Goal: Task Accomplishment & Management: Complete application form

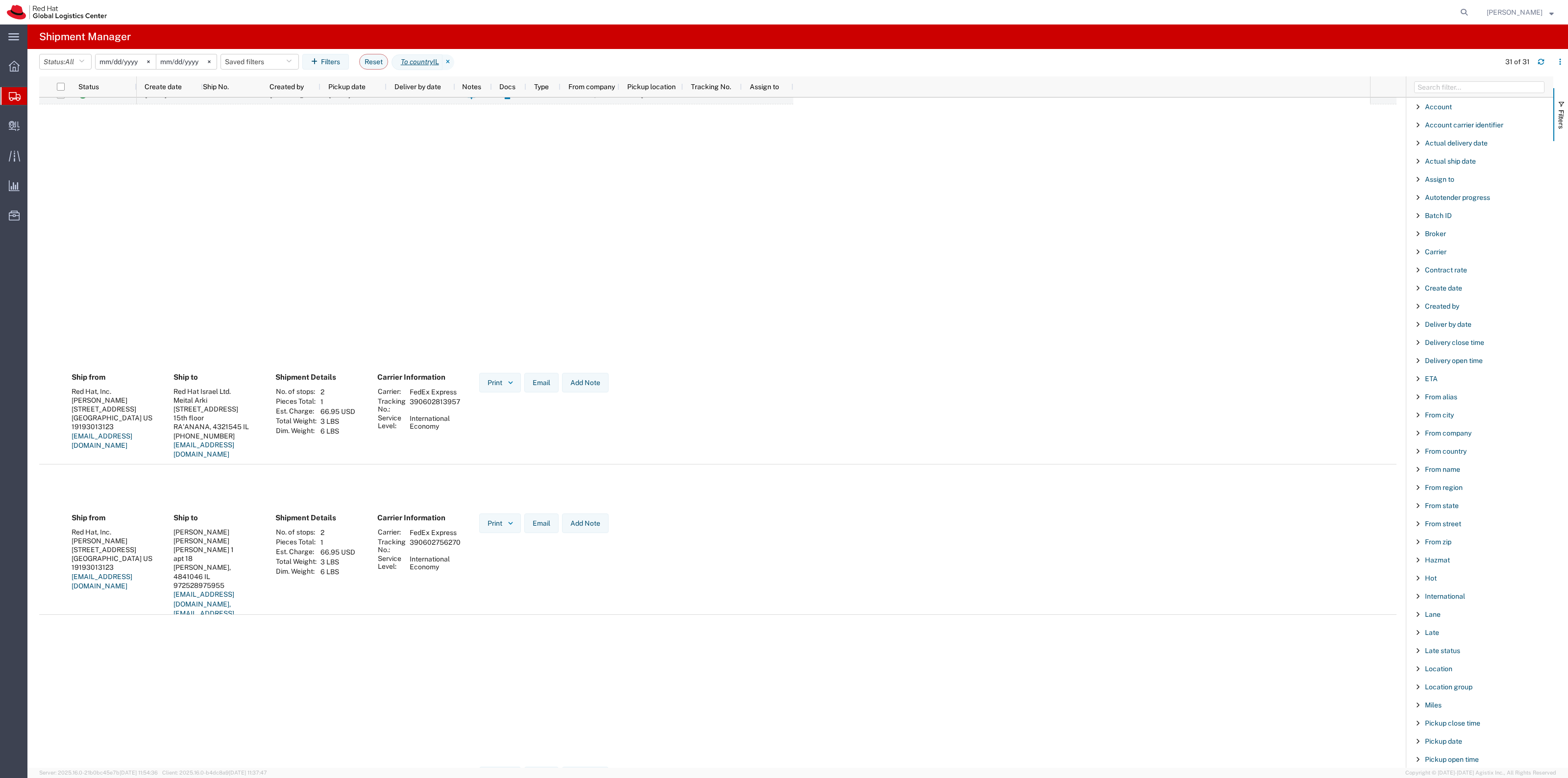
scroll to position [1531, 0]
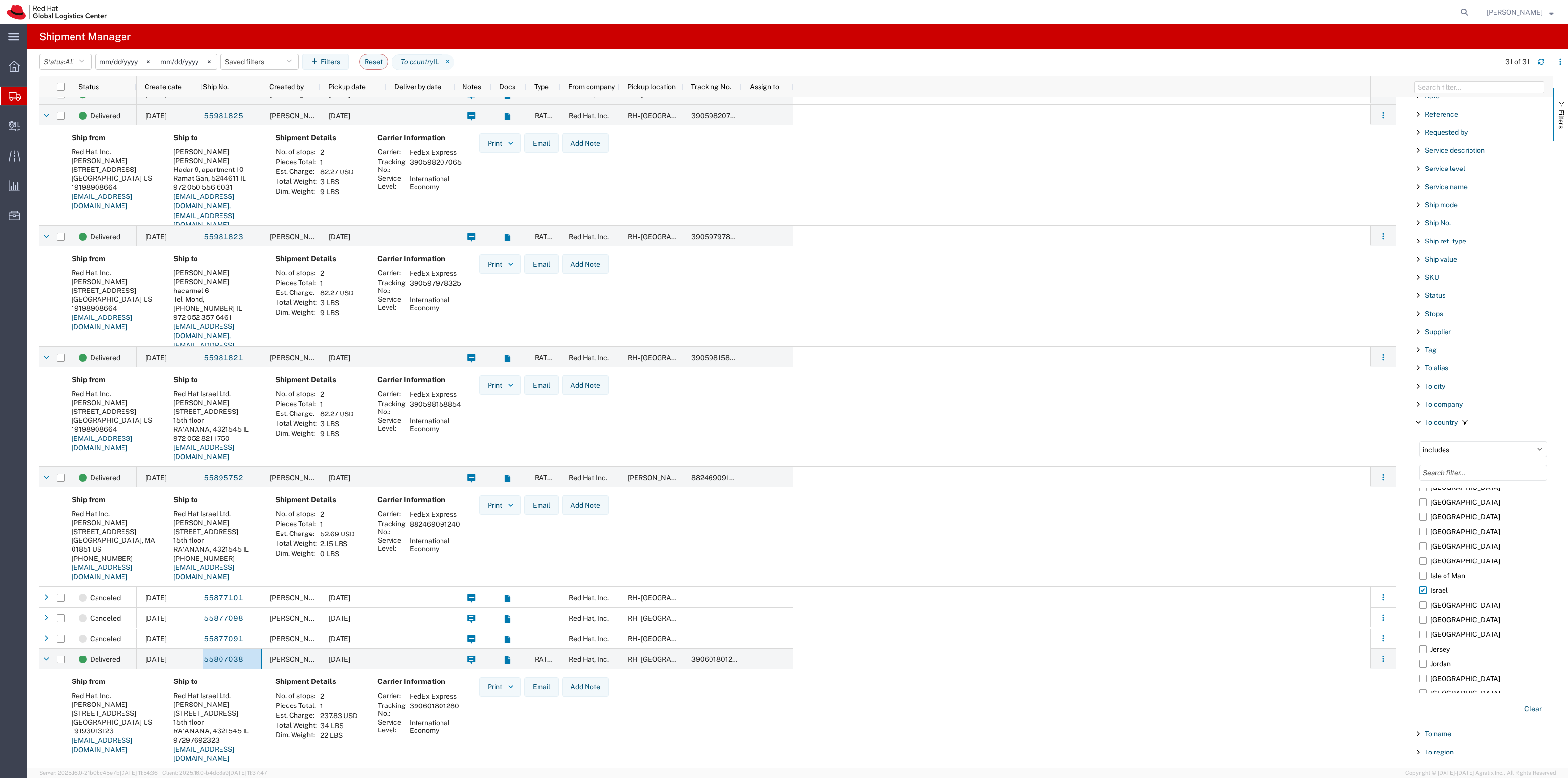
click at [126, 64] on input "2025-07-02" at bounding box center [125, 61] width 60 height 14
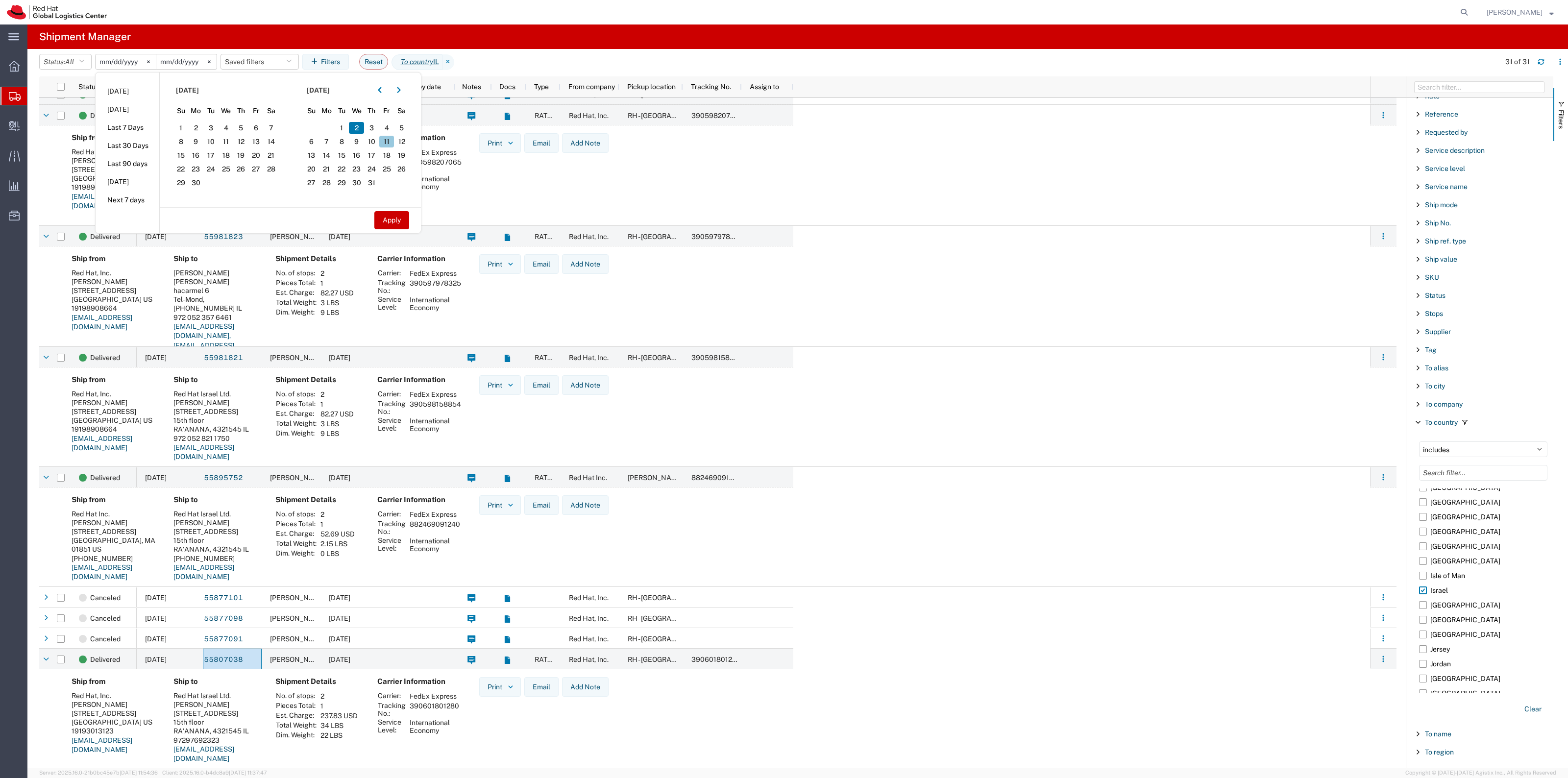
click at [391, 144] on span "11" at bounding box center [386, 141] width 15 height 12
click at [395, 221] on button "Apply" at bounding box center [392, 220] width 35 height 18
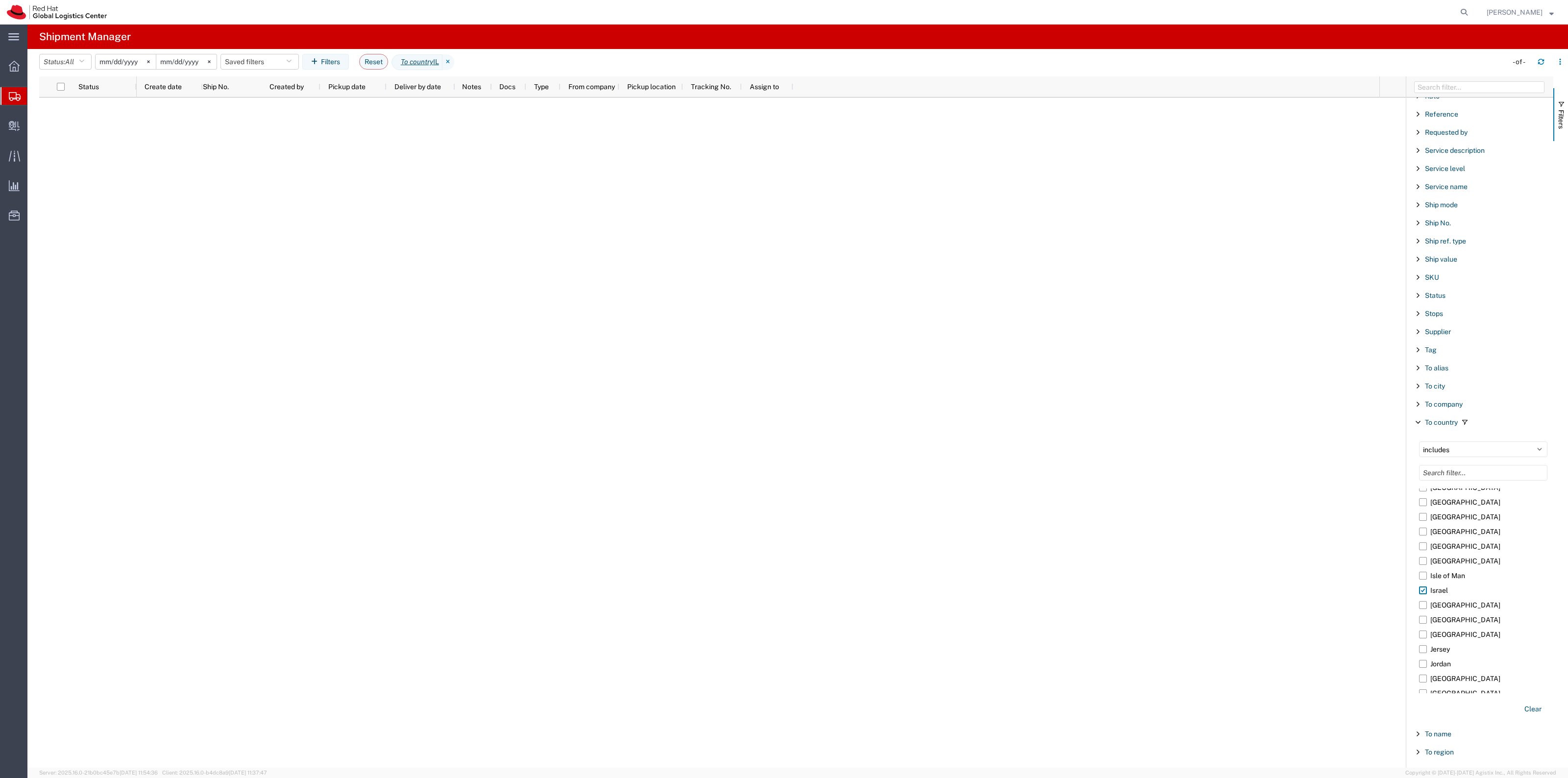
click at [124, 60] on input "2025-07-11" at bounding box center [125, 61] width 60 height 14
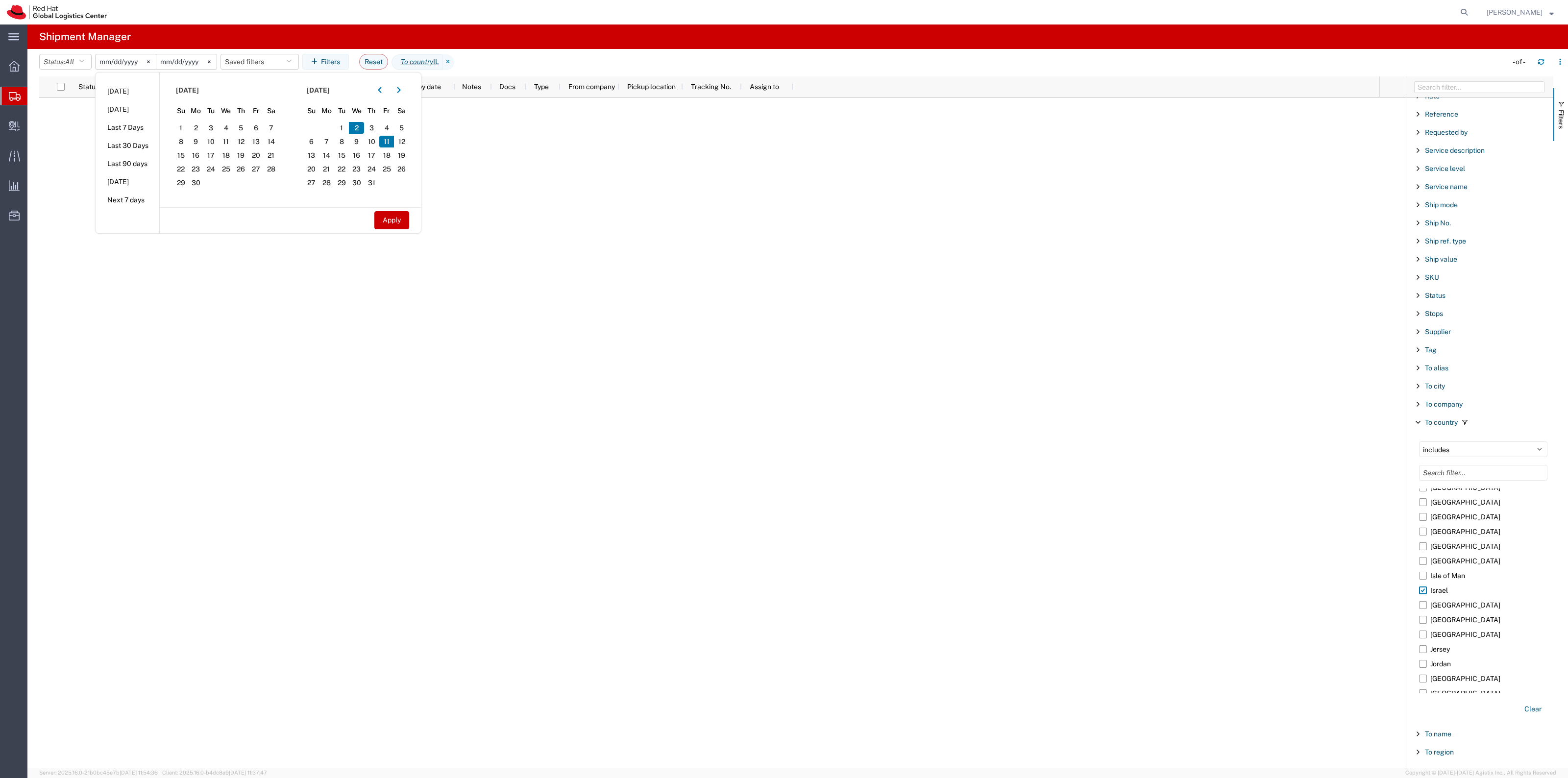
click at [357, 126] on span "2" at bounding box center [356, 127] width 15 height 12
click at [402, 214] on button "Apply" at bounding box center [392, 220] width 35 height 18
type input "2025-07-02"
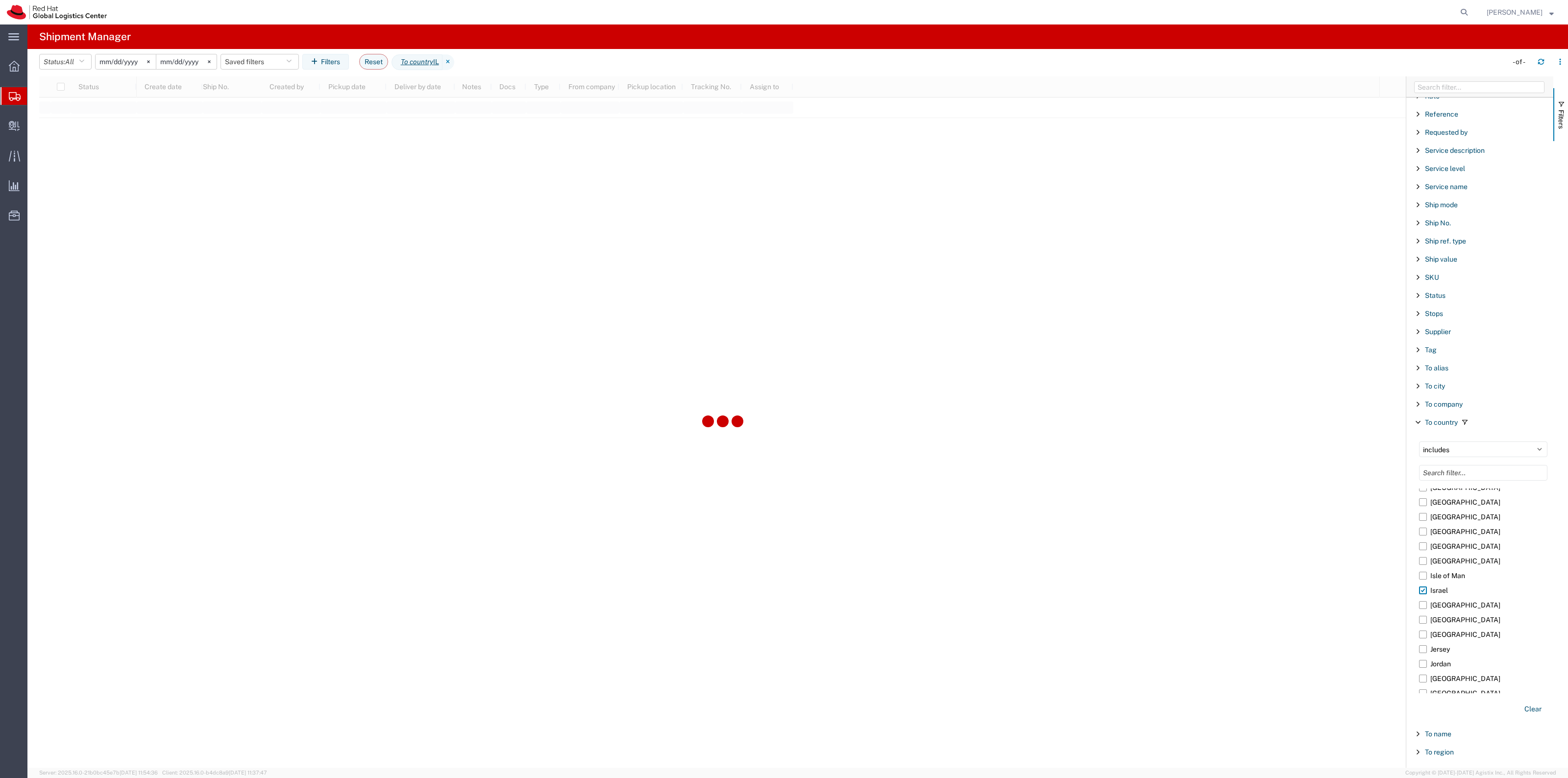
click at [177, 65] on input "2025-07-02" at bounding box center [186, 61] width 60 height 14
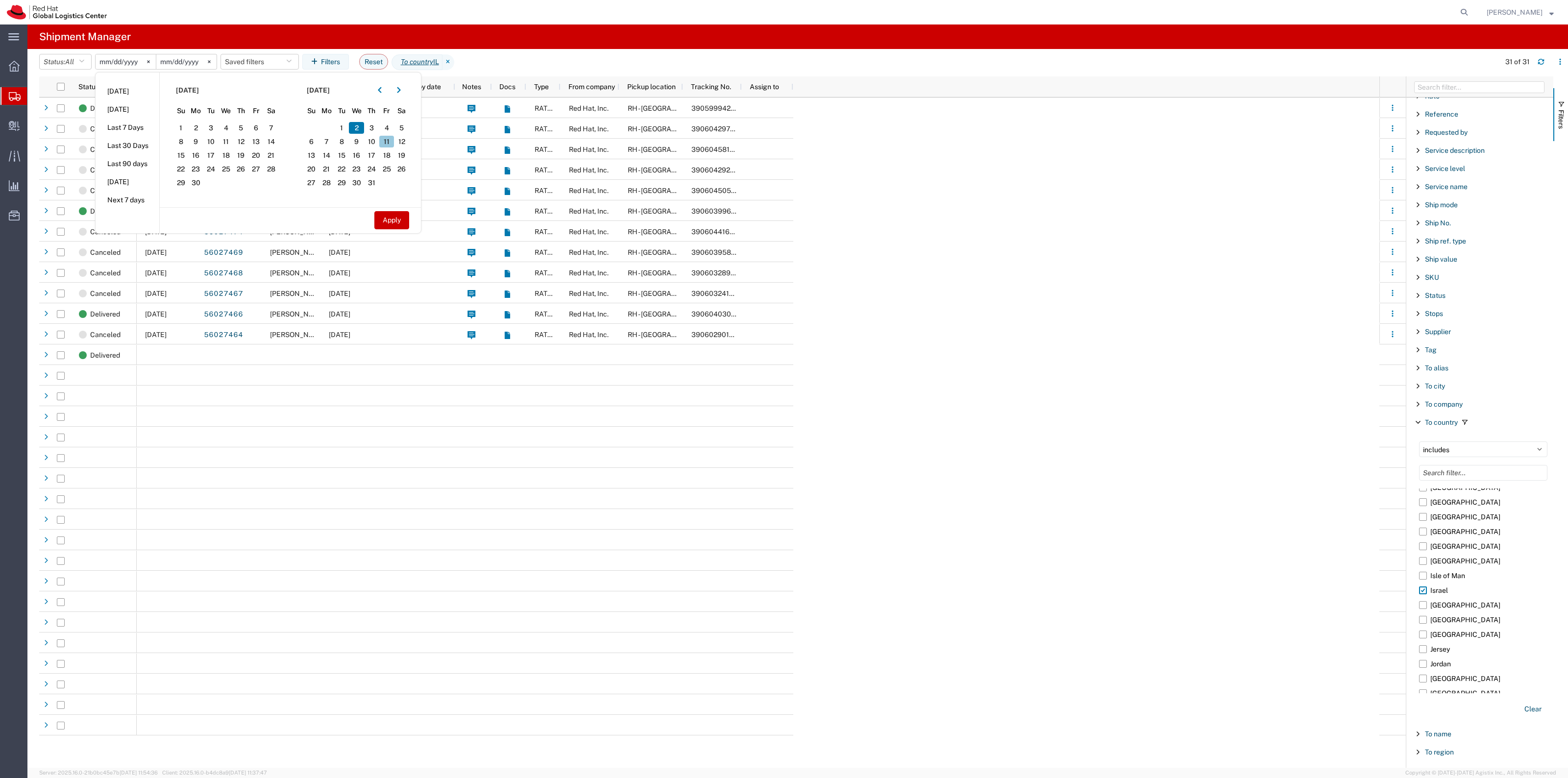
click at [388, 142] on span "11" at bounding box center [386, 141] width 15 height 12
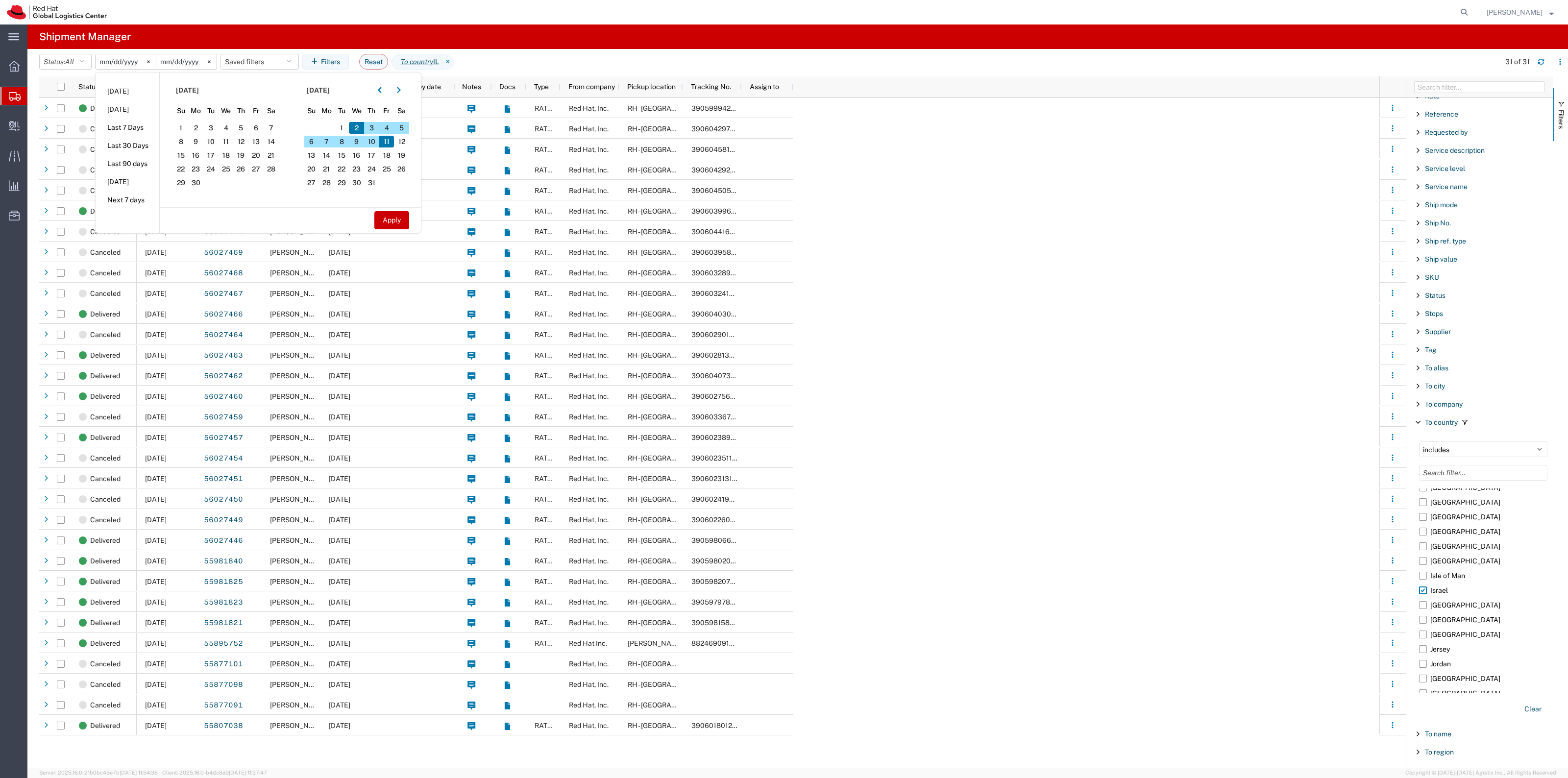
drag, startPoint x: 394, startPoint y: 222, endPoint x: 695, endPoint y: 282, distance: 306.9
click at [394, 222] on button "Apply" at bounding box center [392, 220] width 35 height 18
type input "2025-07-11"
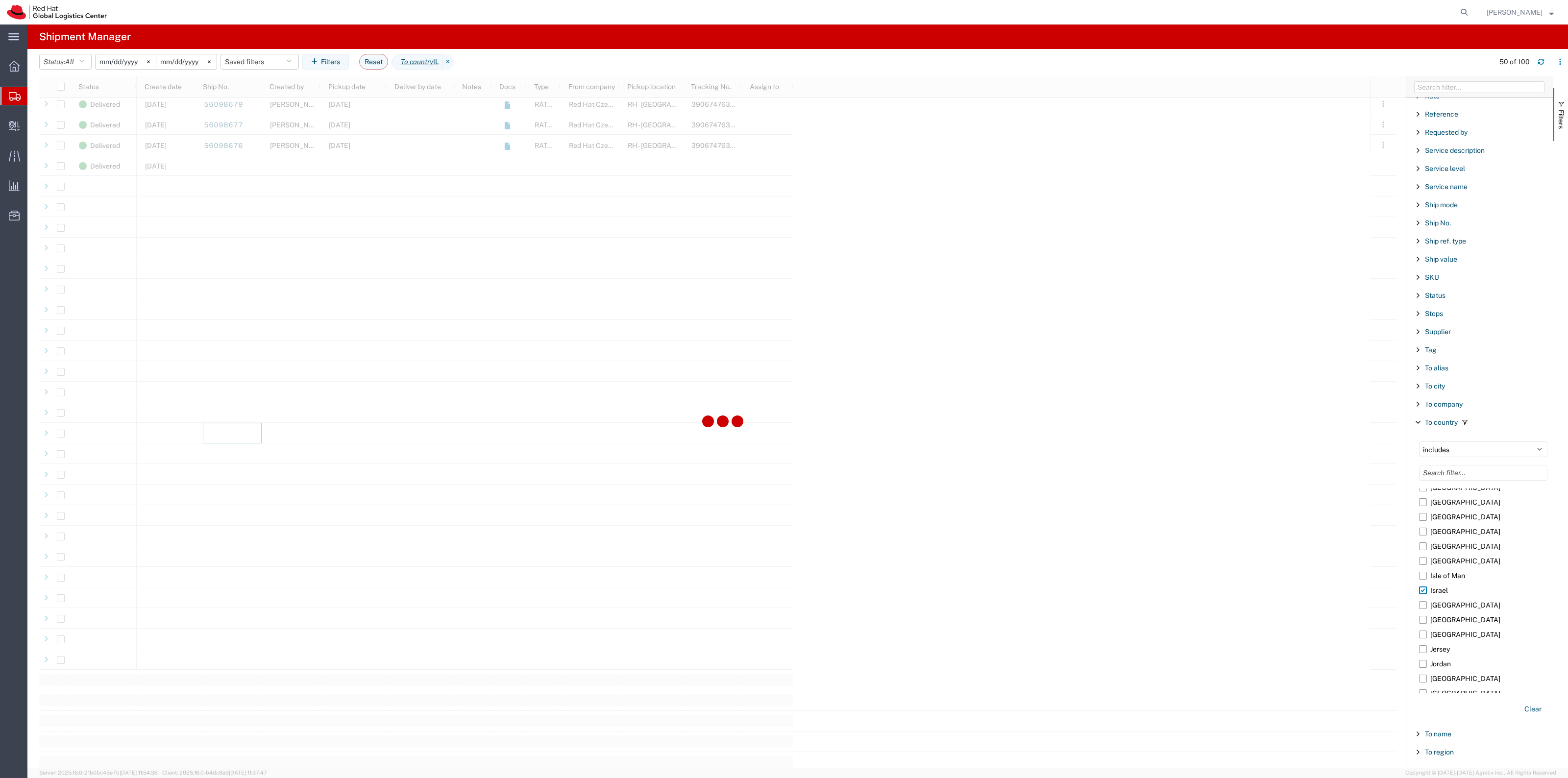
scroll to position [457, 0]
click at [554, 224] on div at bounding box center [722, 421] width 1366 height 691
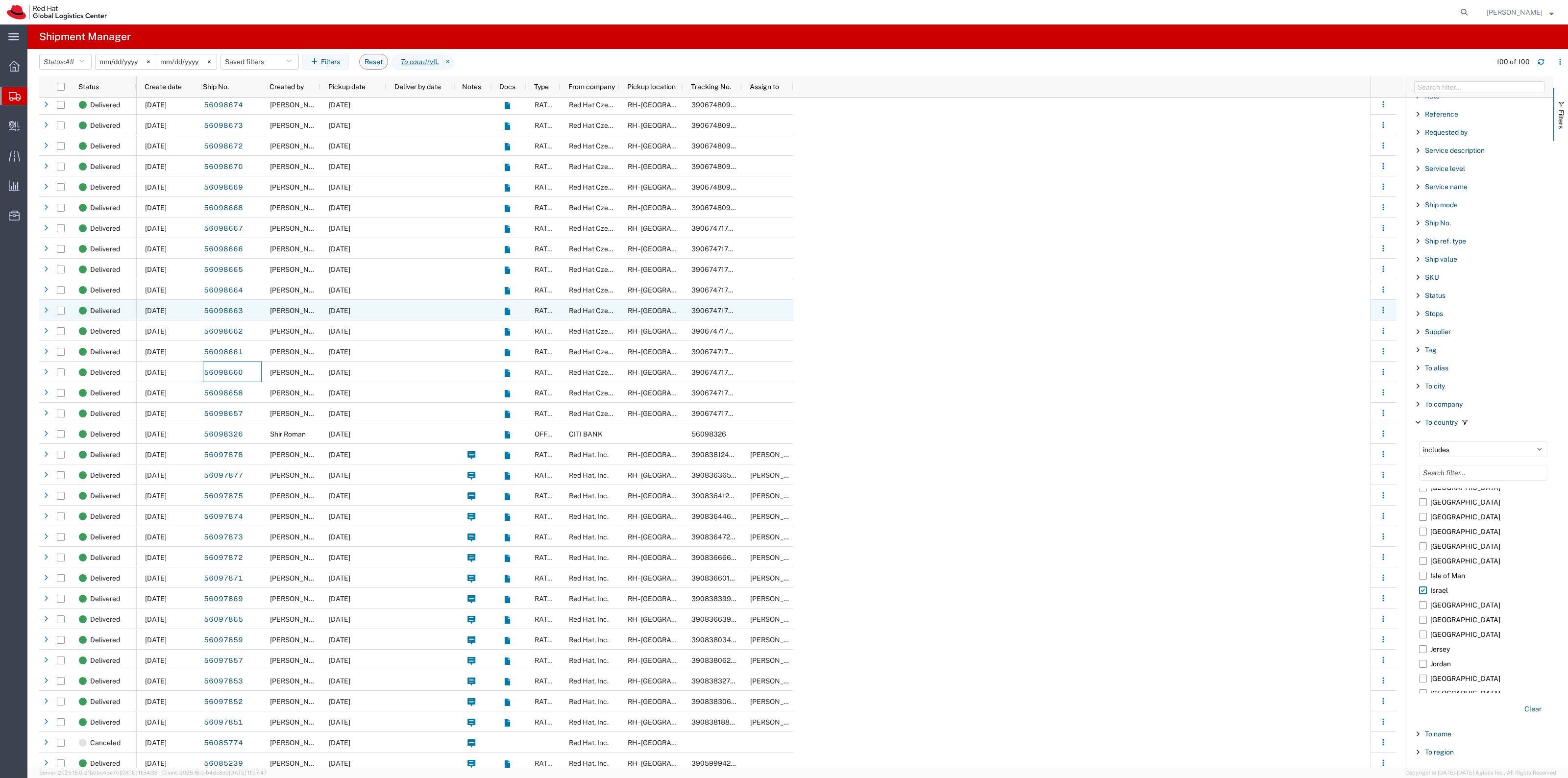
scroll to position [518, 0]
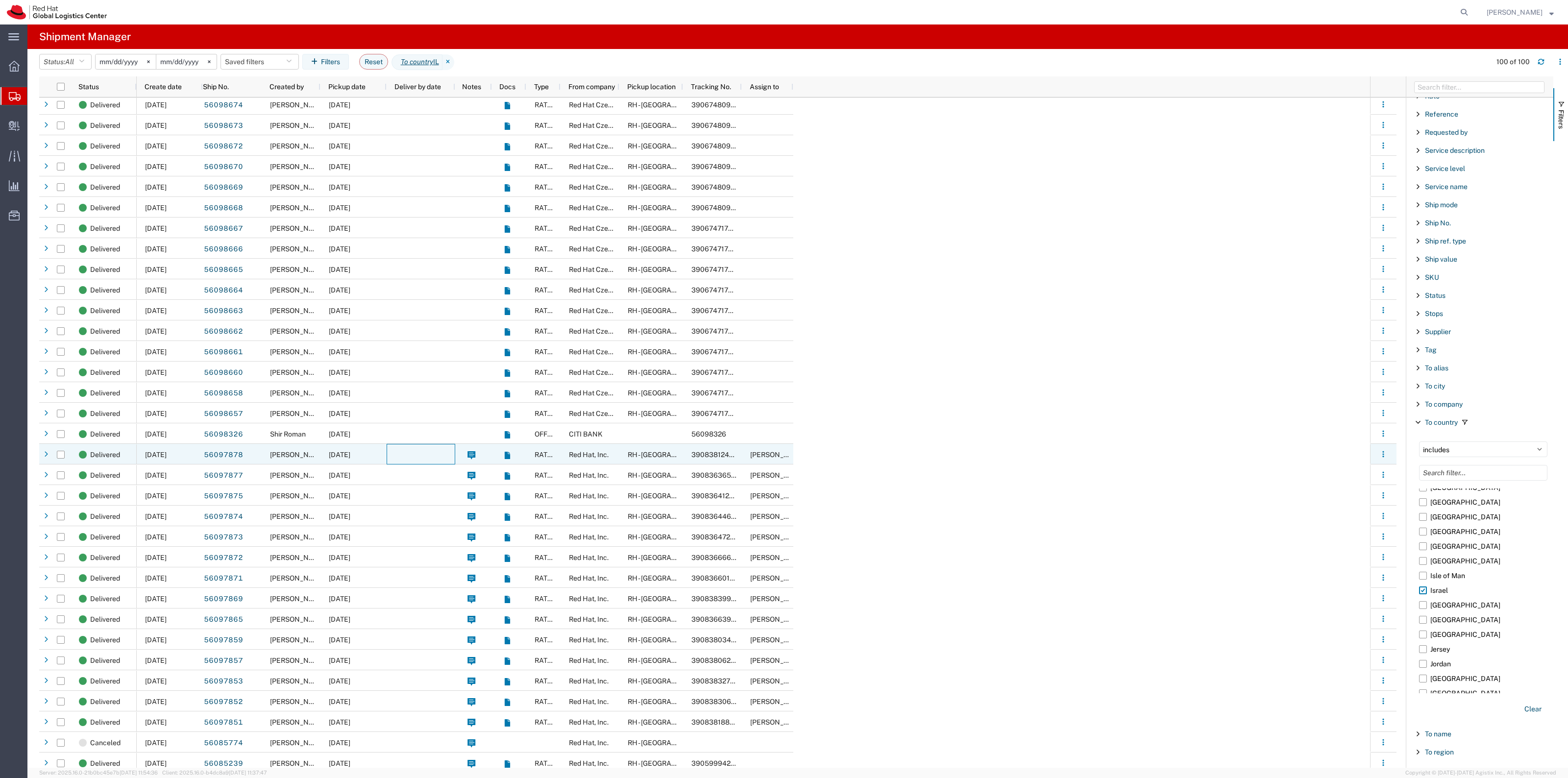
click at [406, 461] on div at bounding box center [421, 454] width 68 height 21
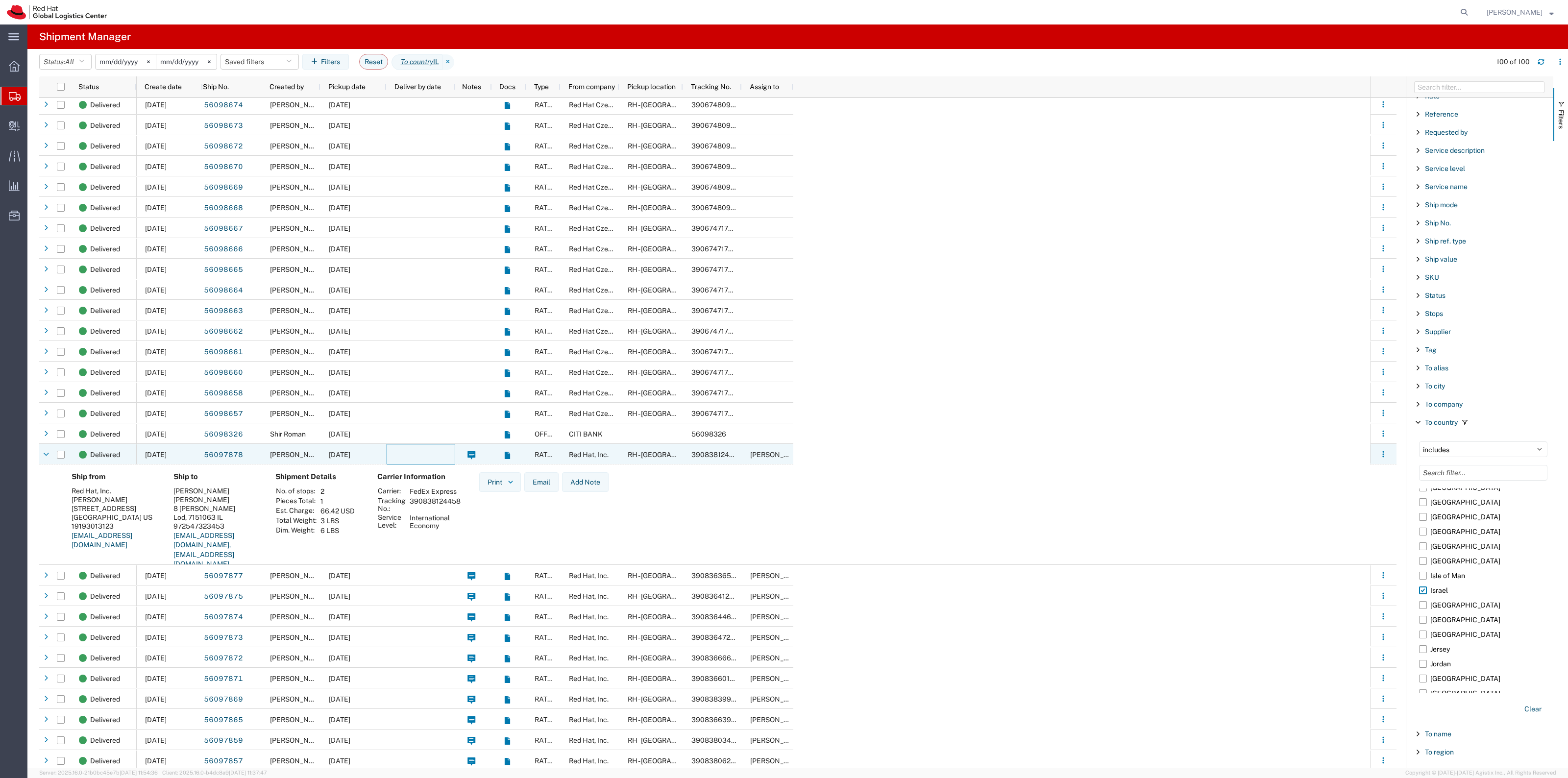
click at [406, 461] on div at bounding box center [421, 454] width 68 height 21
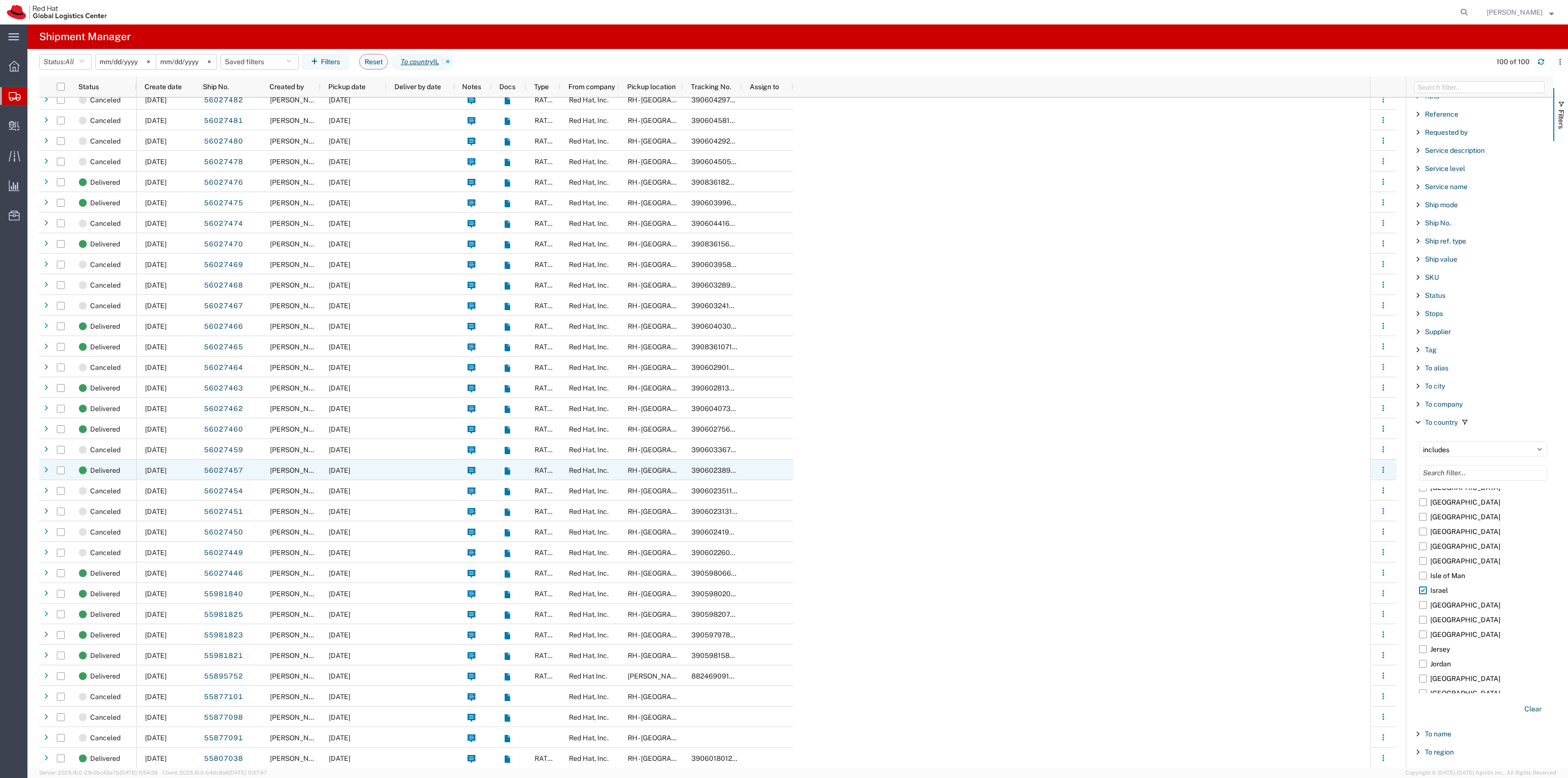
scroll to position [1387, 0]
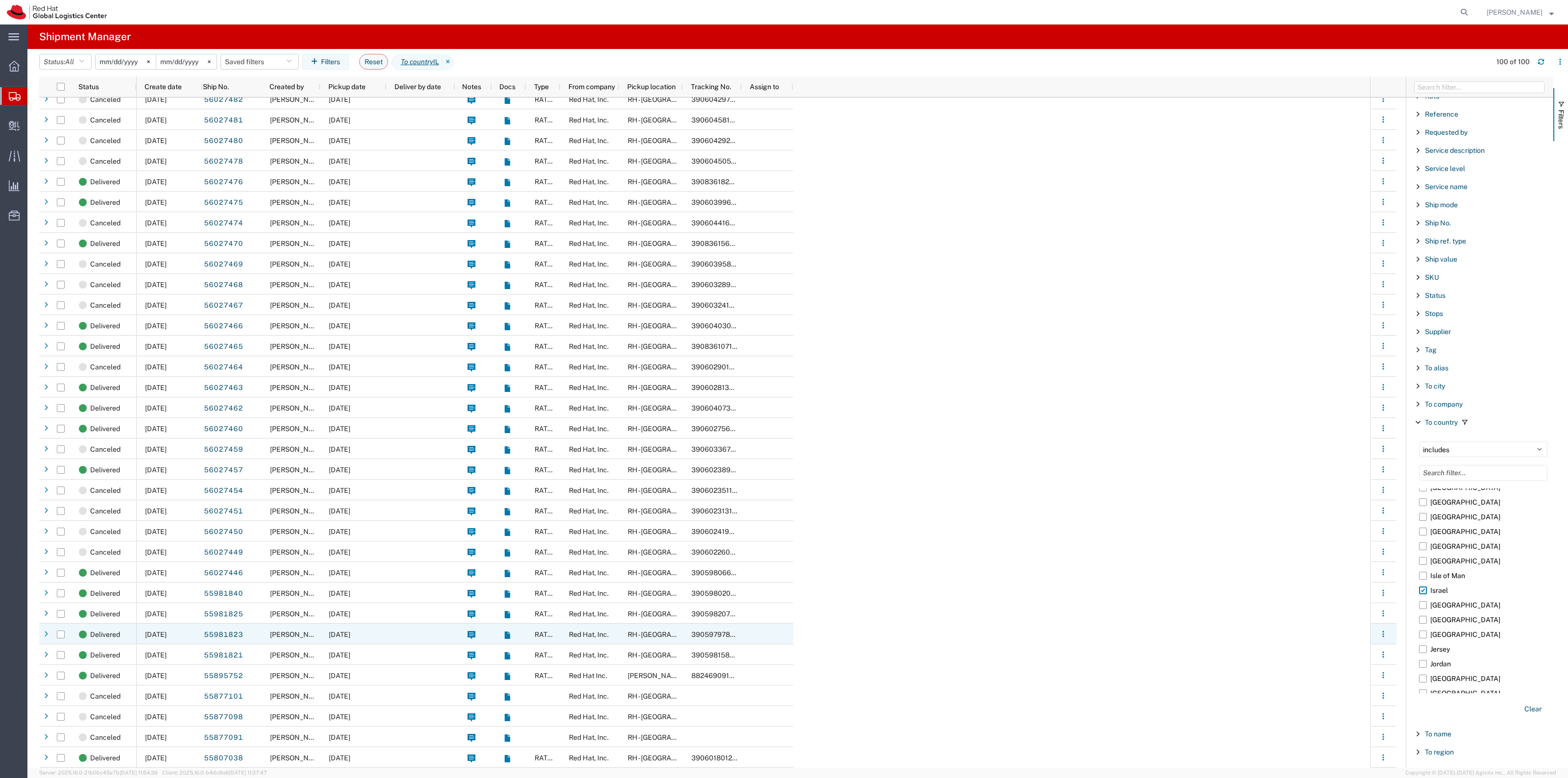
click at [386, 640] on div at bounding box center [421, 633] width 68 height 21
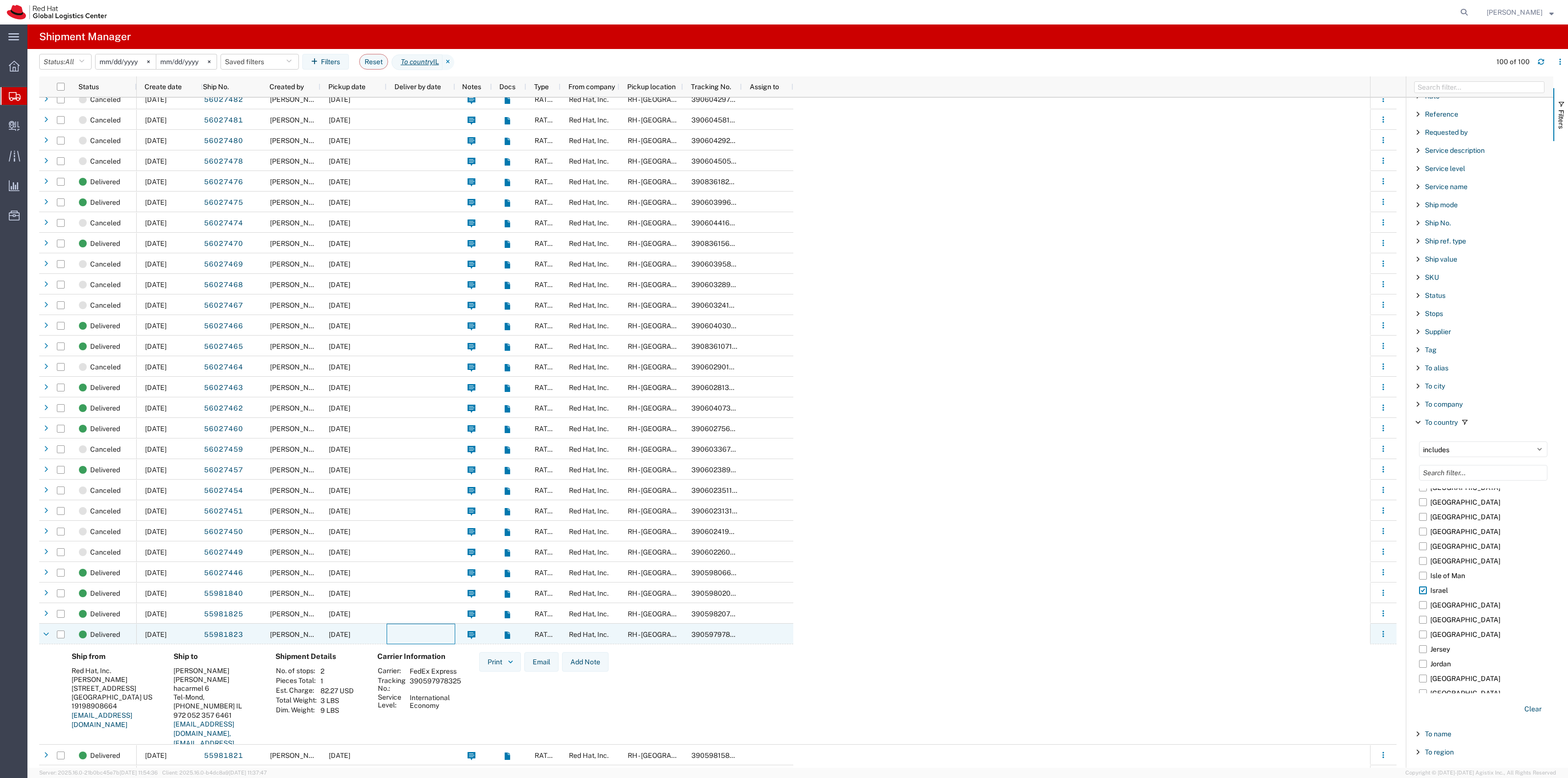
click at [393, 637] on div at bounding box center [421, 633] width 68 height 21
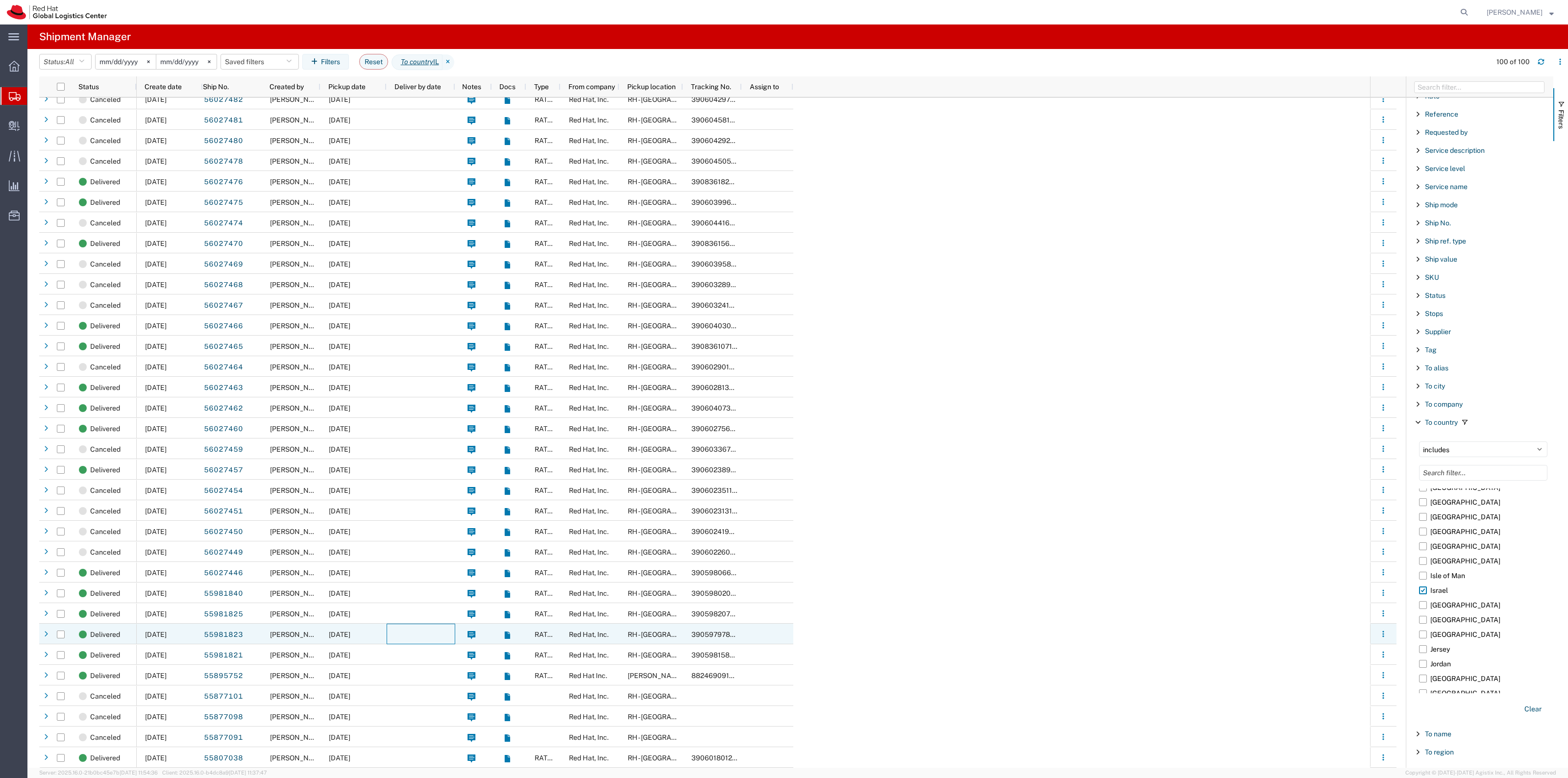
scroll to position [1387, 0]
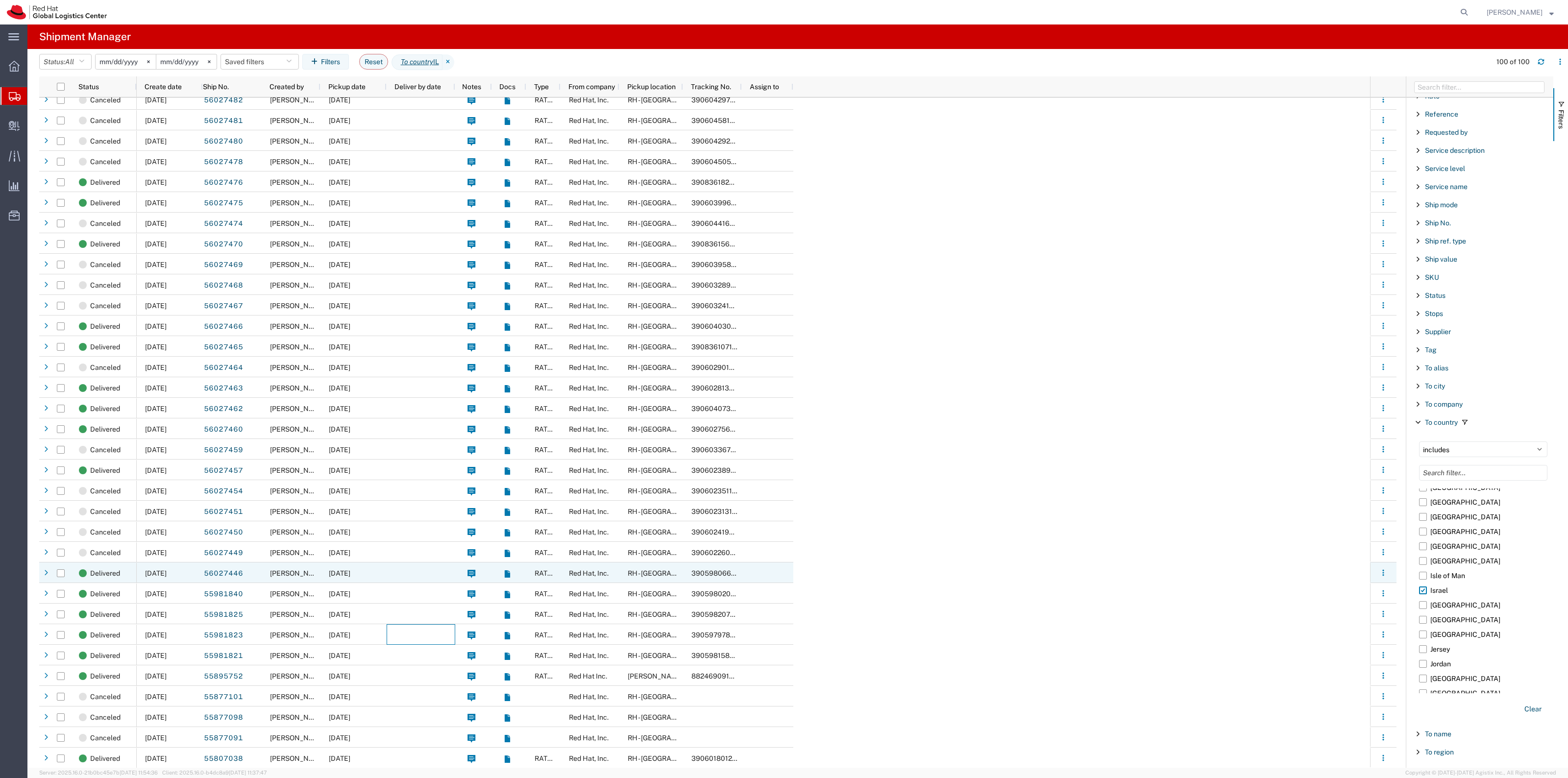
click at [400, 572] on div at bounding box center [421, 572] width 68 height 21
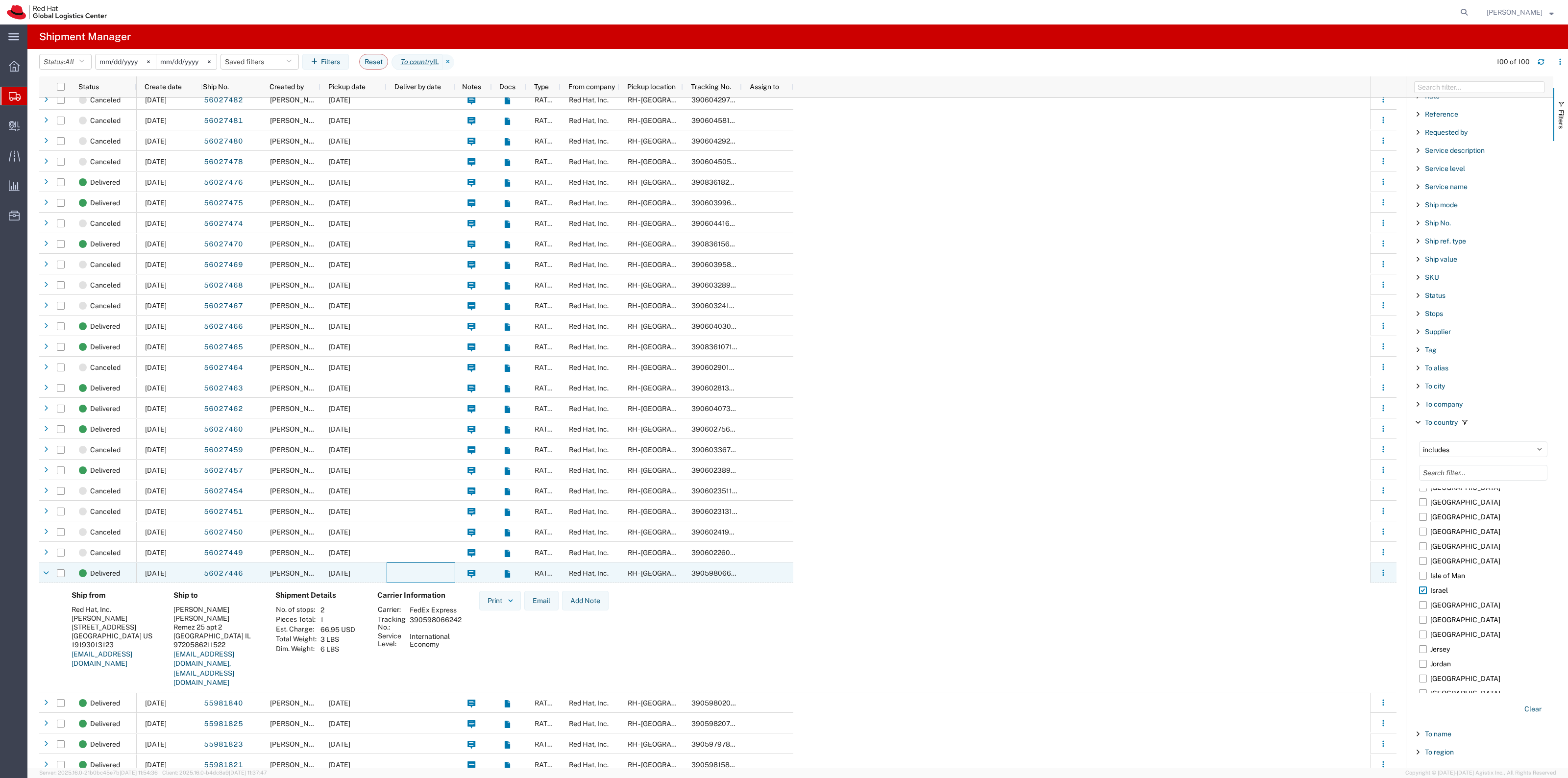
click at [400, 572] on div at bounding box center [421, 572] width 68 height 21
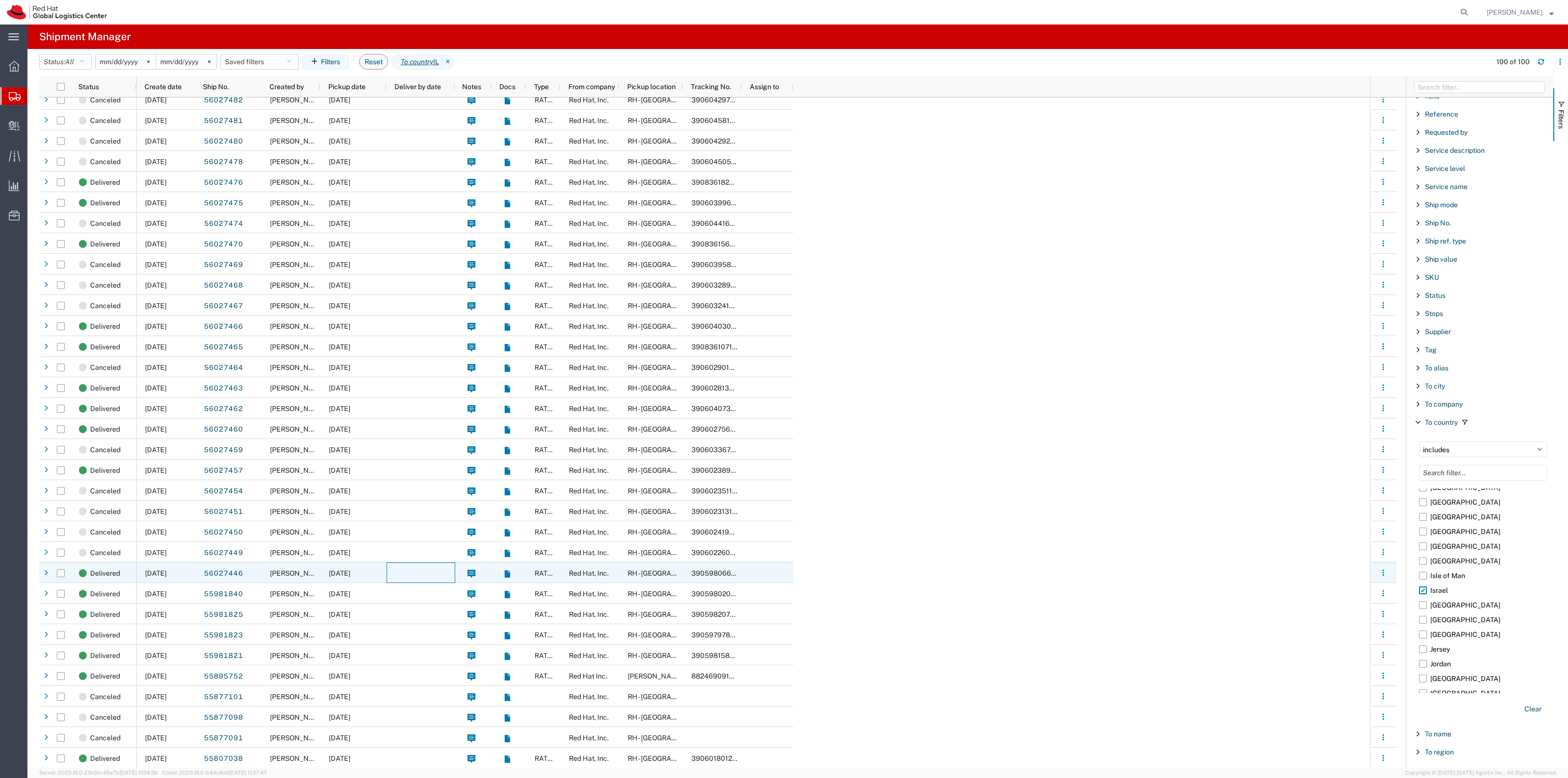
scroll to position [1387, 0]
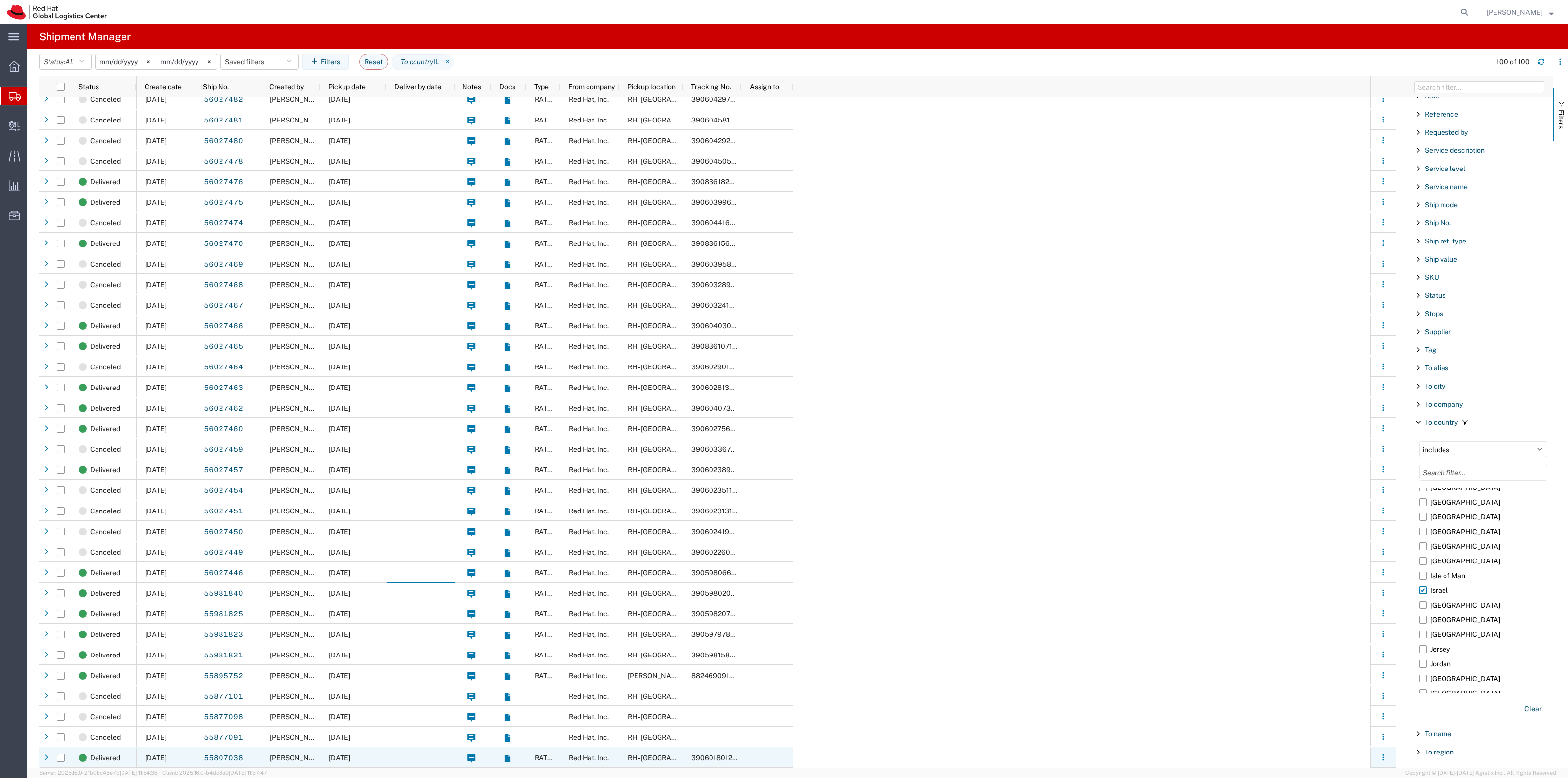
click at [425, 751] on div at bounding box center [421, 756] width 68 height 21
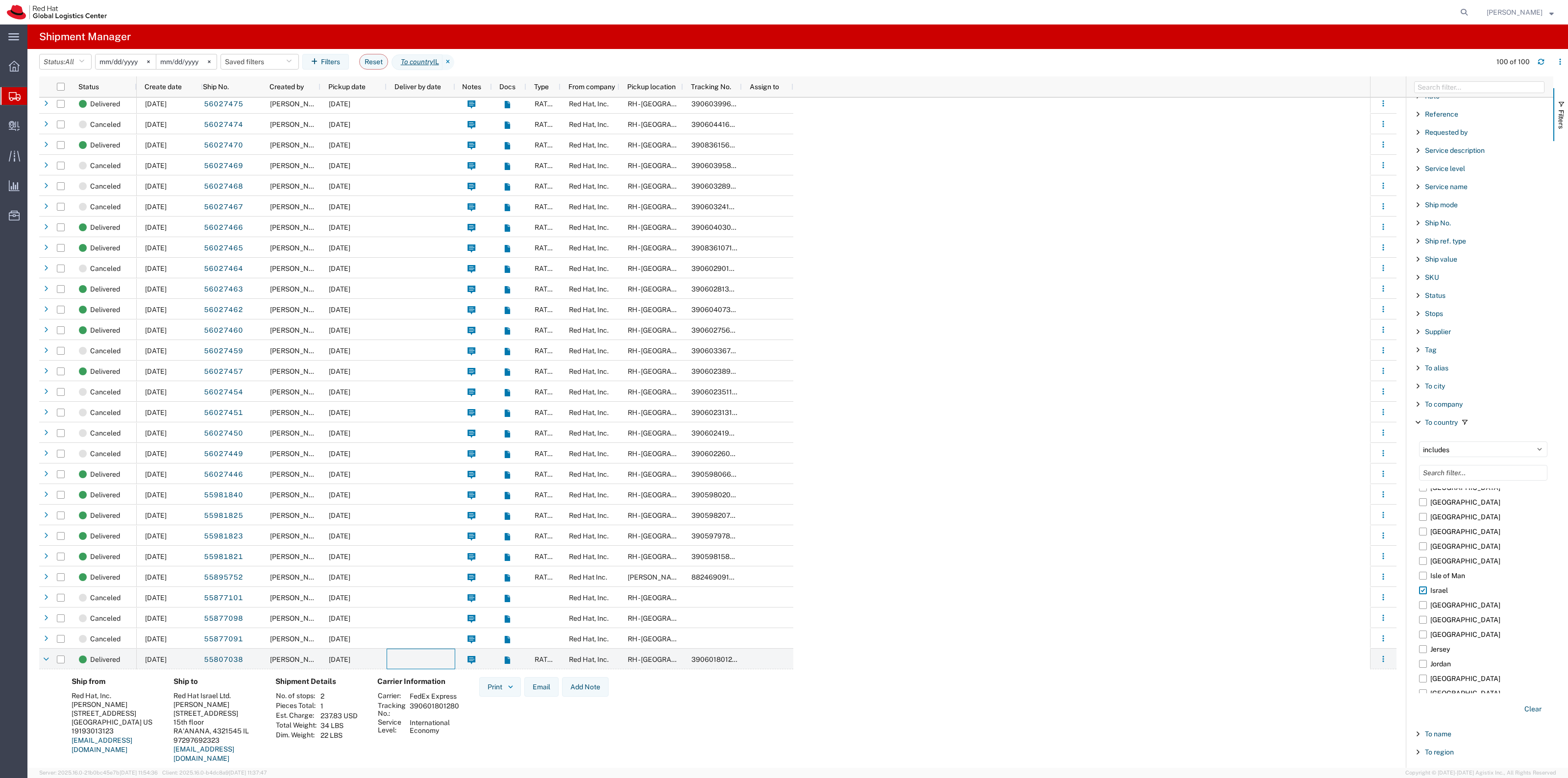
scroll to position [827, 0]
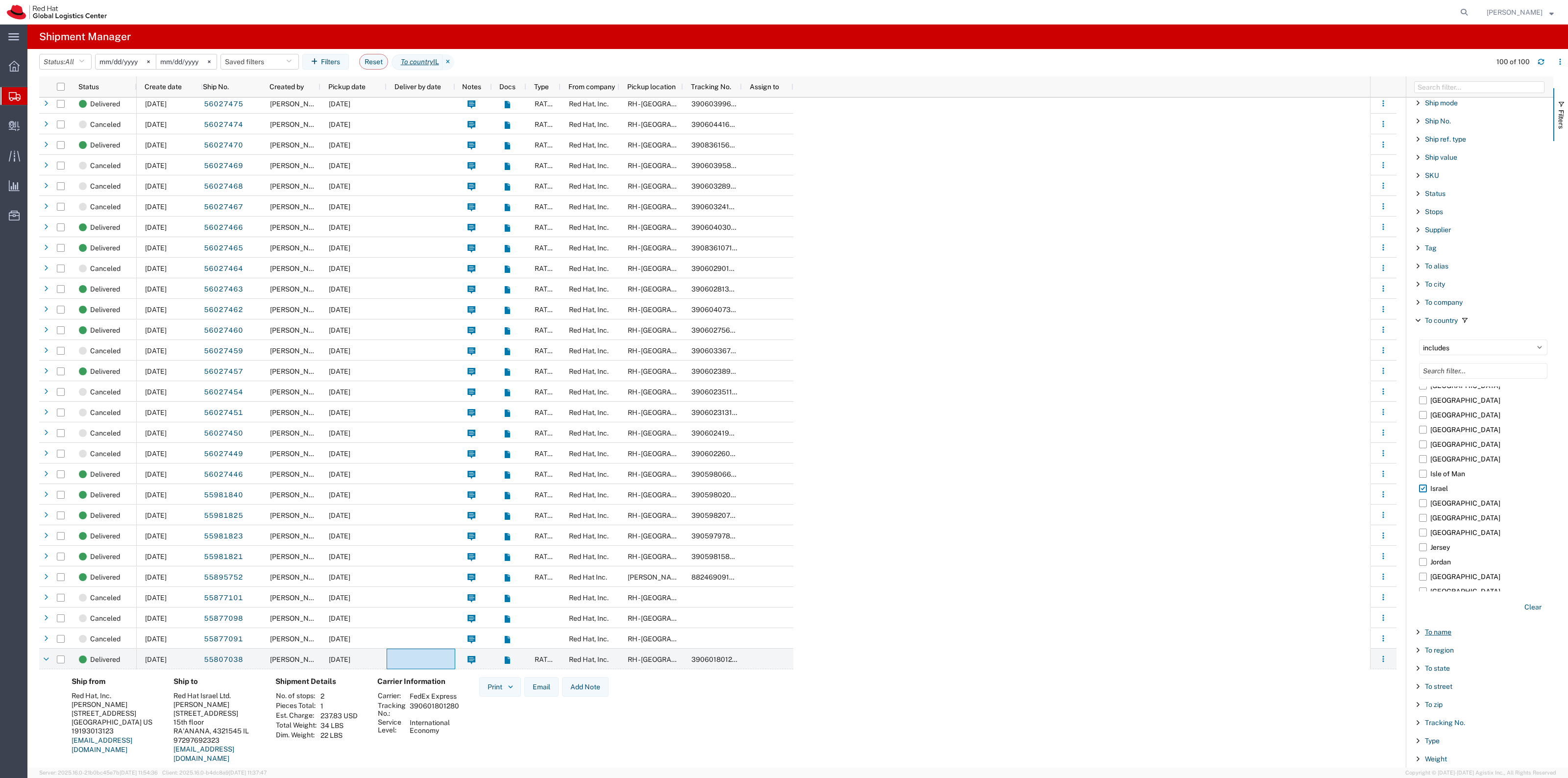
click at [1446, 632] on span "To name" at bounding box center [1437, 631] width 26 height 8
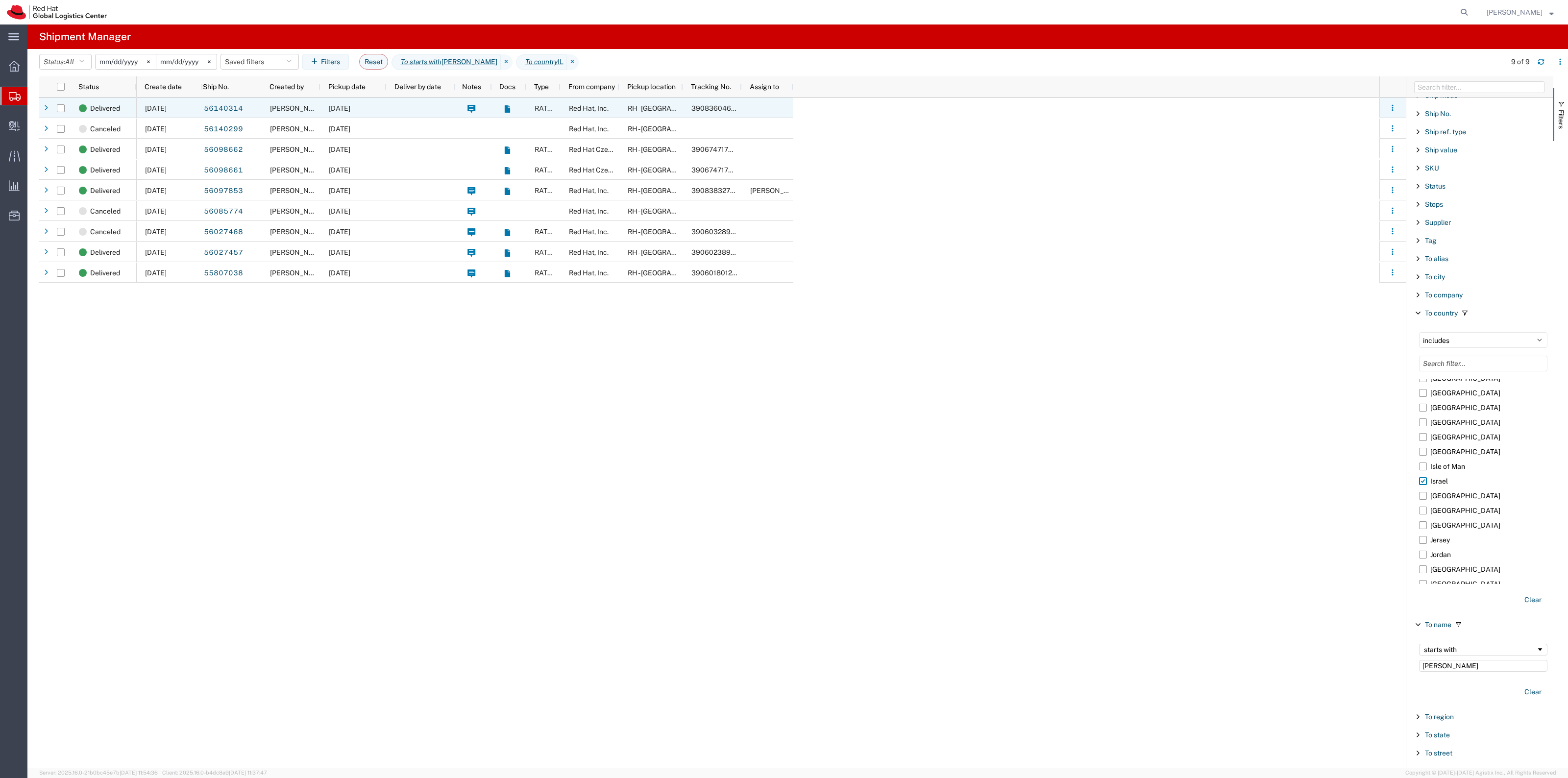
type input "Dan"
click at [388, 110] on div at bounding box center [421, 107] width 68 height 21
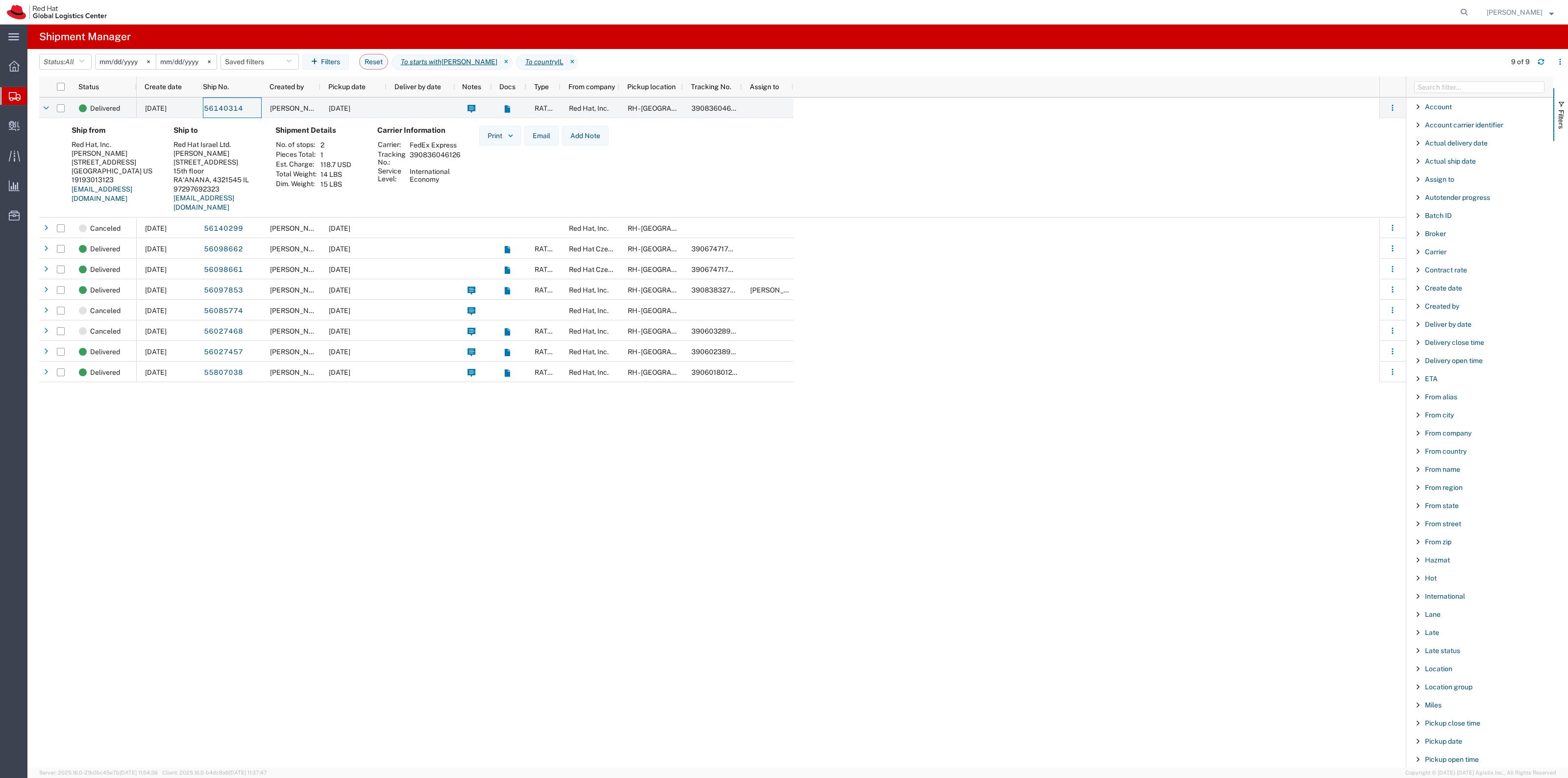
scroll to position [1531, 0]
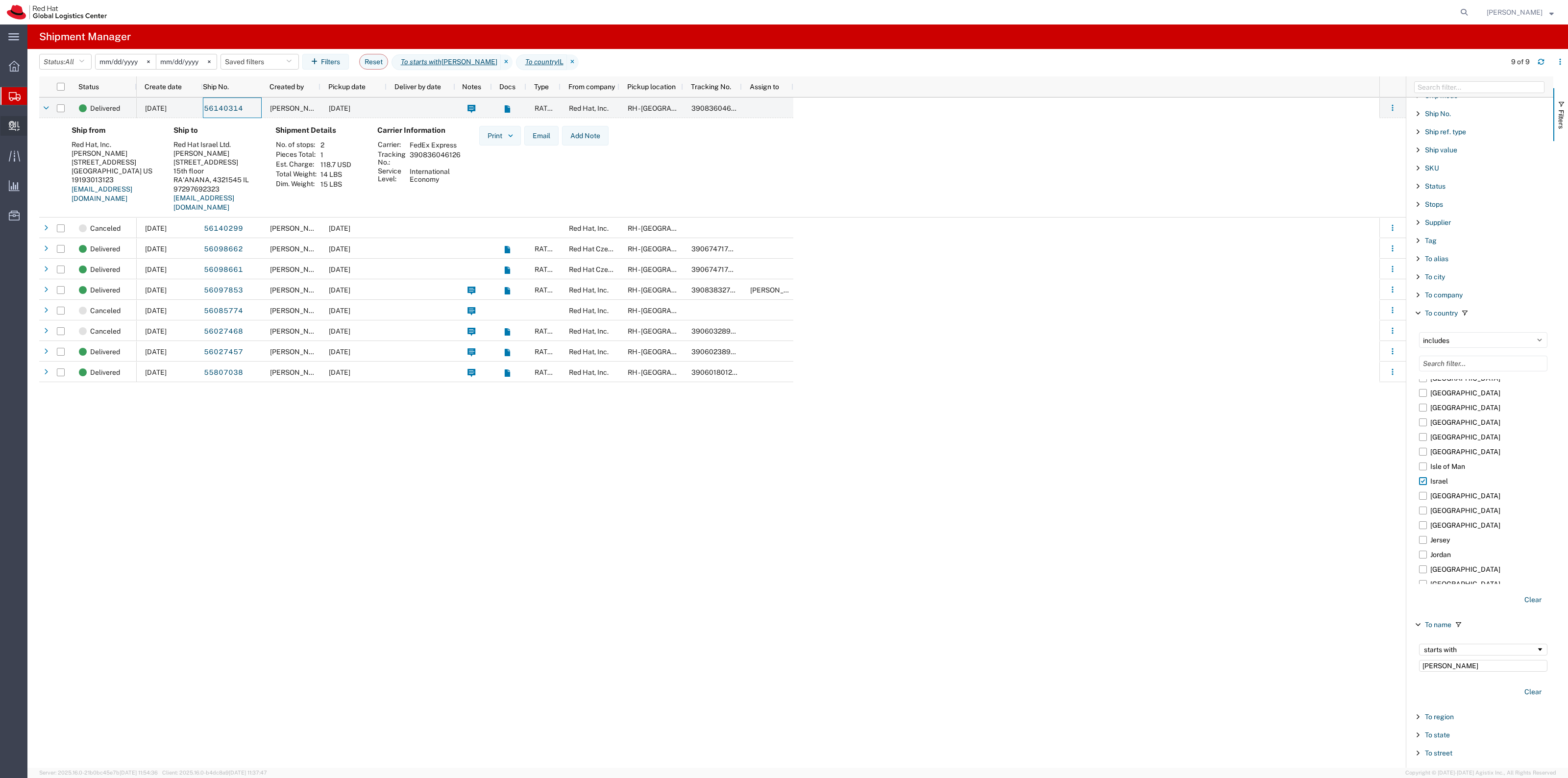
click at [0, 0] on span "Create Delivery" at bounding box center [0, 0] width 0 height 0
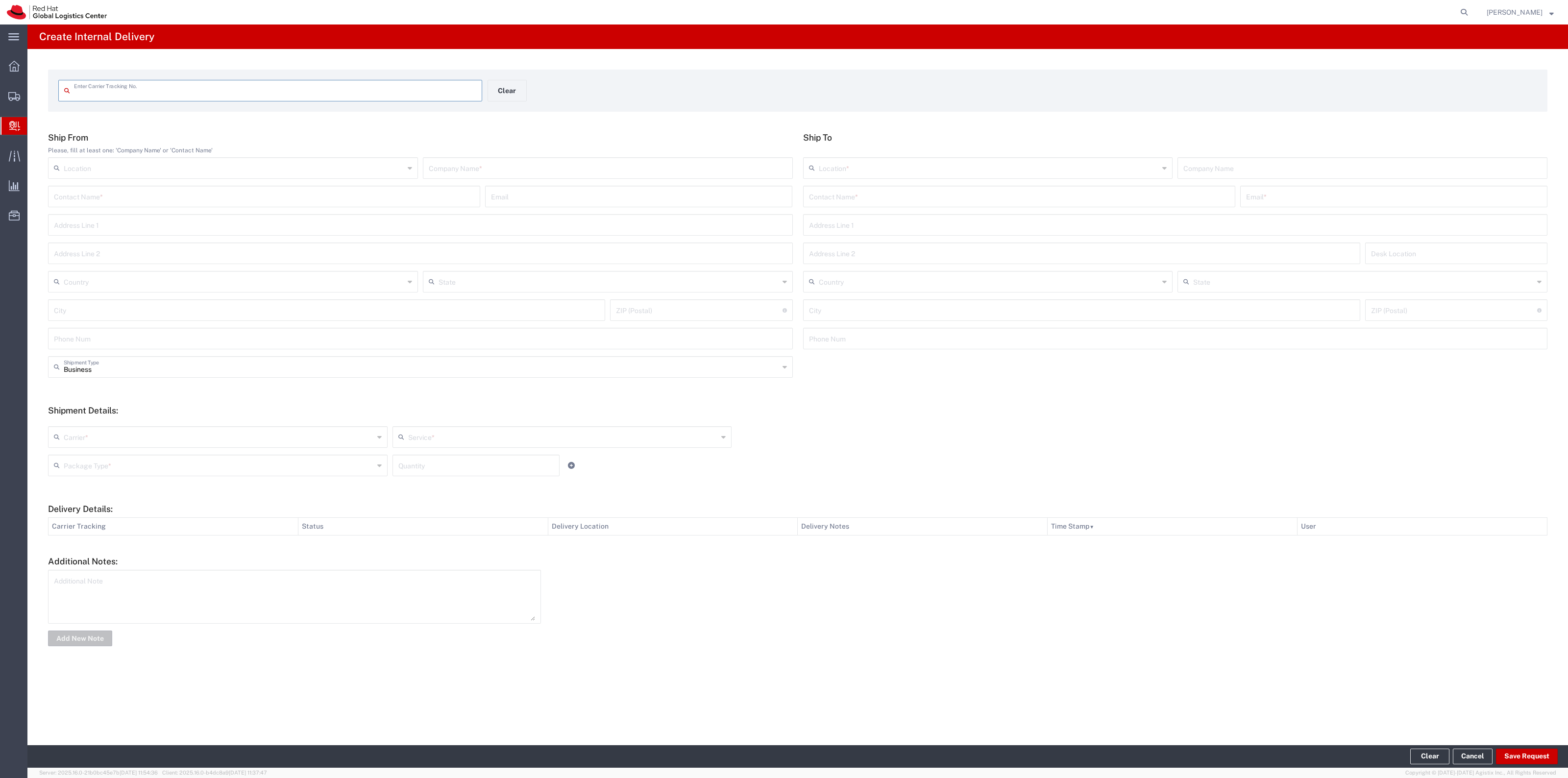
click at [319, 90] on input "text" at bounding box center [275, 89] width 403 height 17
type input "1ZB8B8660308060779"
click at [928, 206] on input "text" at bounding box center [1019, 204] width 421 height 17
type input "T"
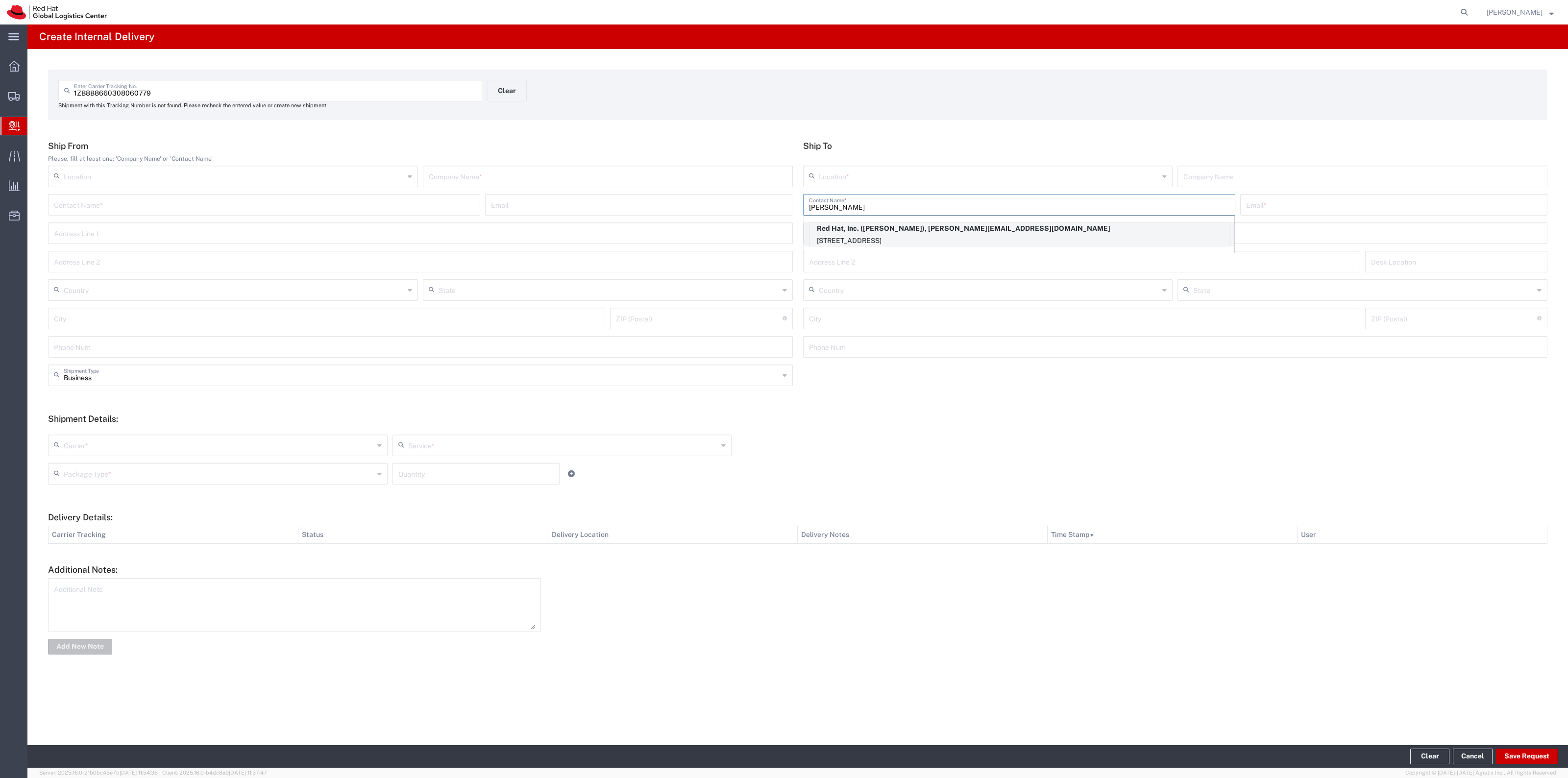
type input "Orban"
click at [980, 235] on p "100 East Davie Street, 14N253, RALEIGH, NC, 27601, US" at bounding box center [1020, 241] width 420 height 13
type input "RH - [GEOGRAPHIC_DATA]"
type input "Red Hat, Inc."
type input "Tacoya Orban"
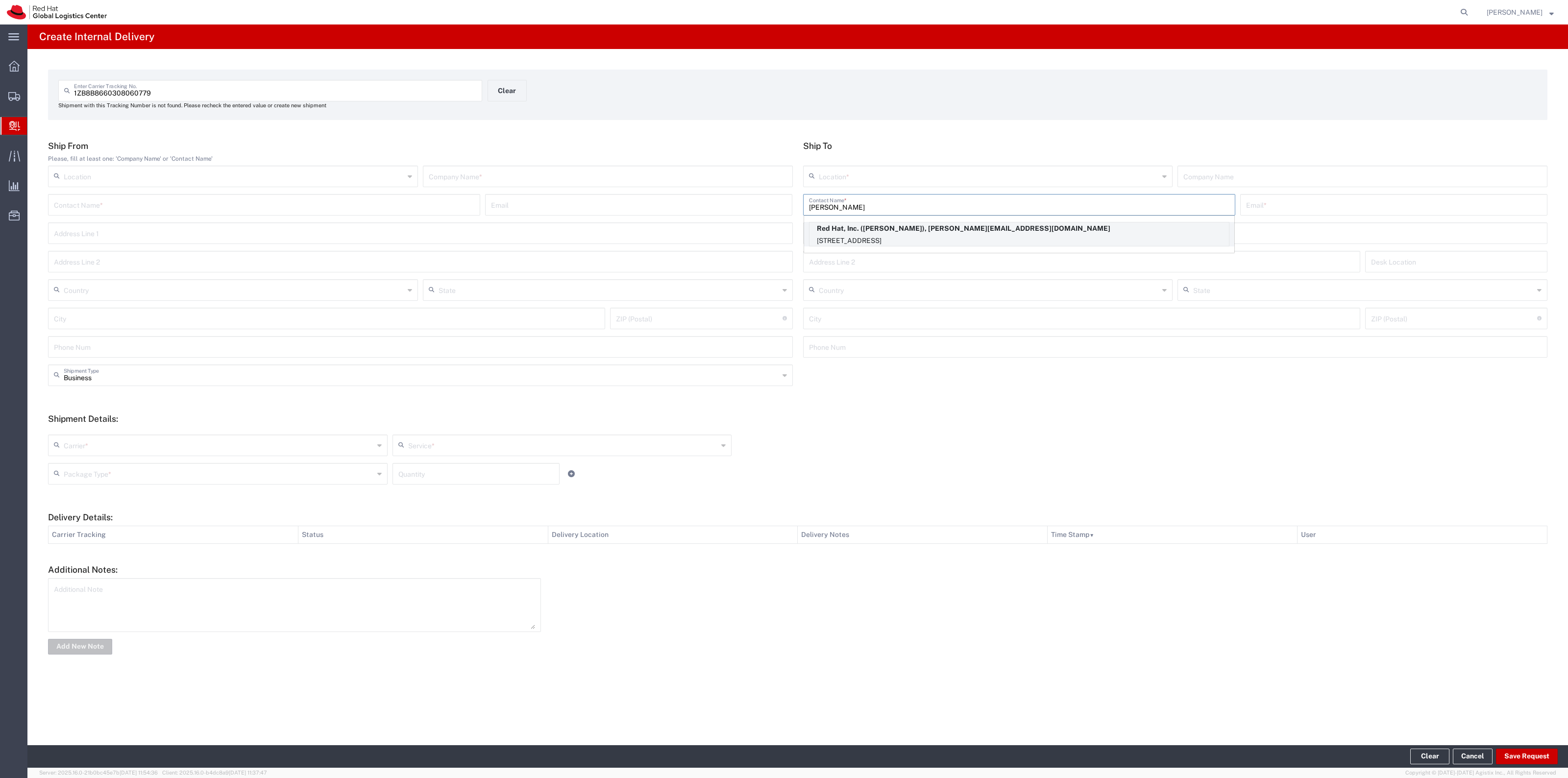
type input "torban@redhat.com"
type input "[STREET_ADDRESS]"
type input "14N253"
type input "[GEOGRAPHIC_DATA]"
type input "RALEIGH"
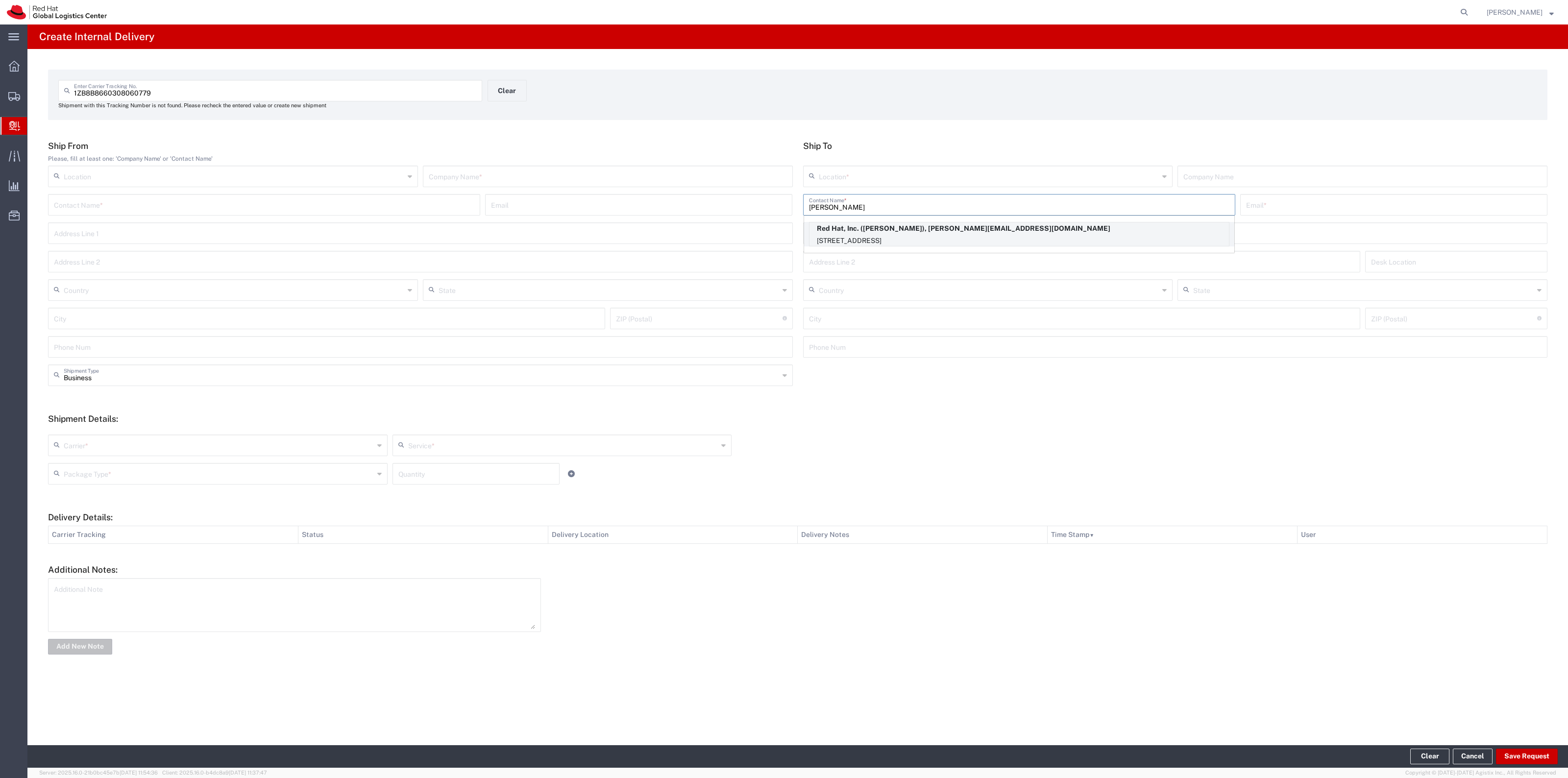
type input "27601"
type input "19197544240"
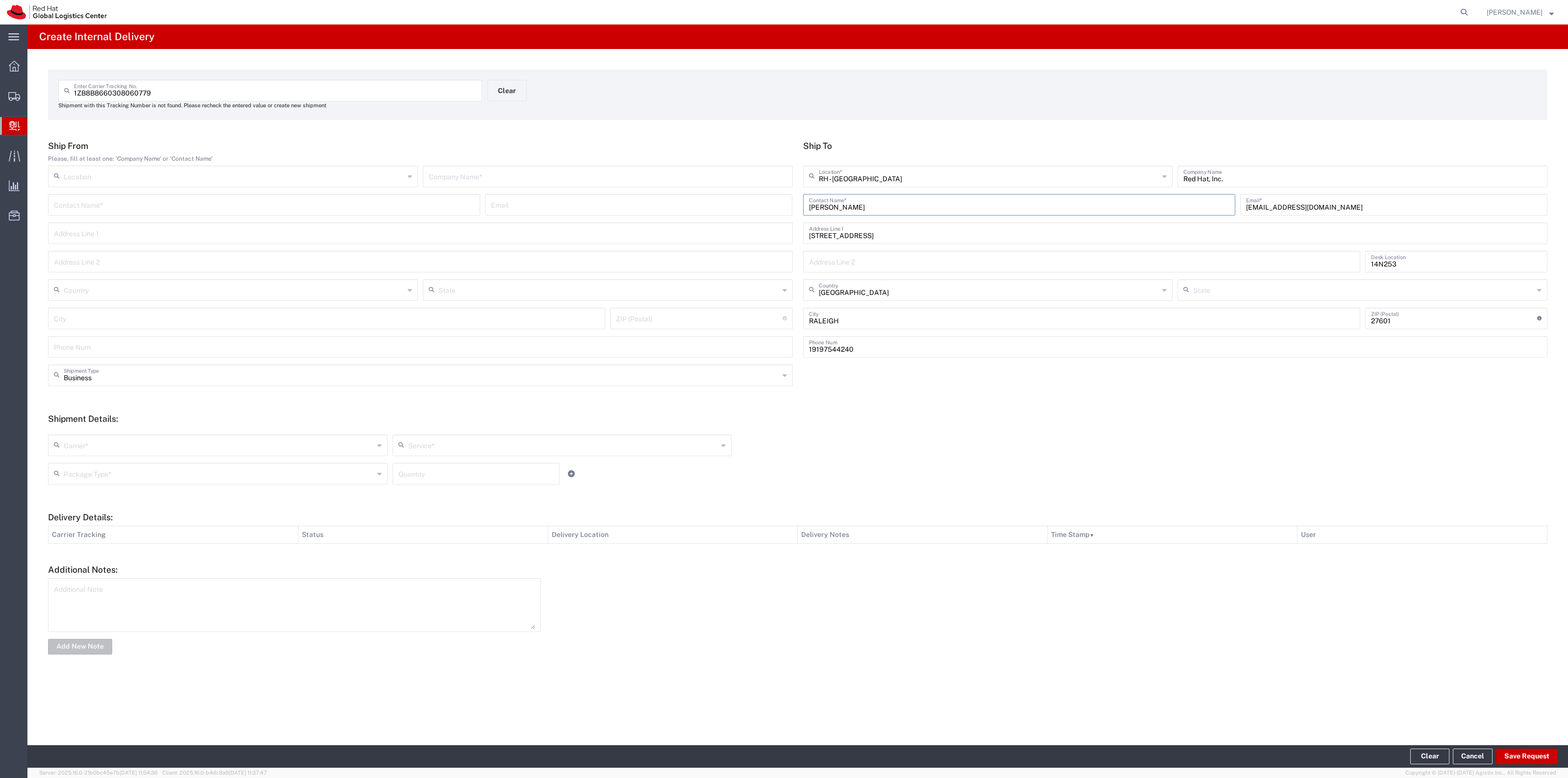
type input "[US_STATE]"
click at [731, 185] on div "Company Name *" at bounding box center [607, 176] width 370 height 22
click at [752, 170] on input "text" at bounding box center [608, 175] width 358 height 17
type input "UPS"
click at [274, 494] on form "Ship From Please, fill at least one: 'Company Name' or 'Contact Name' Location …" at bounding box center [797, 398] width 1499 height 516
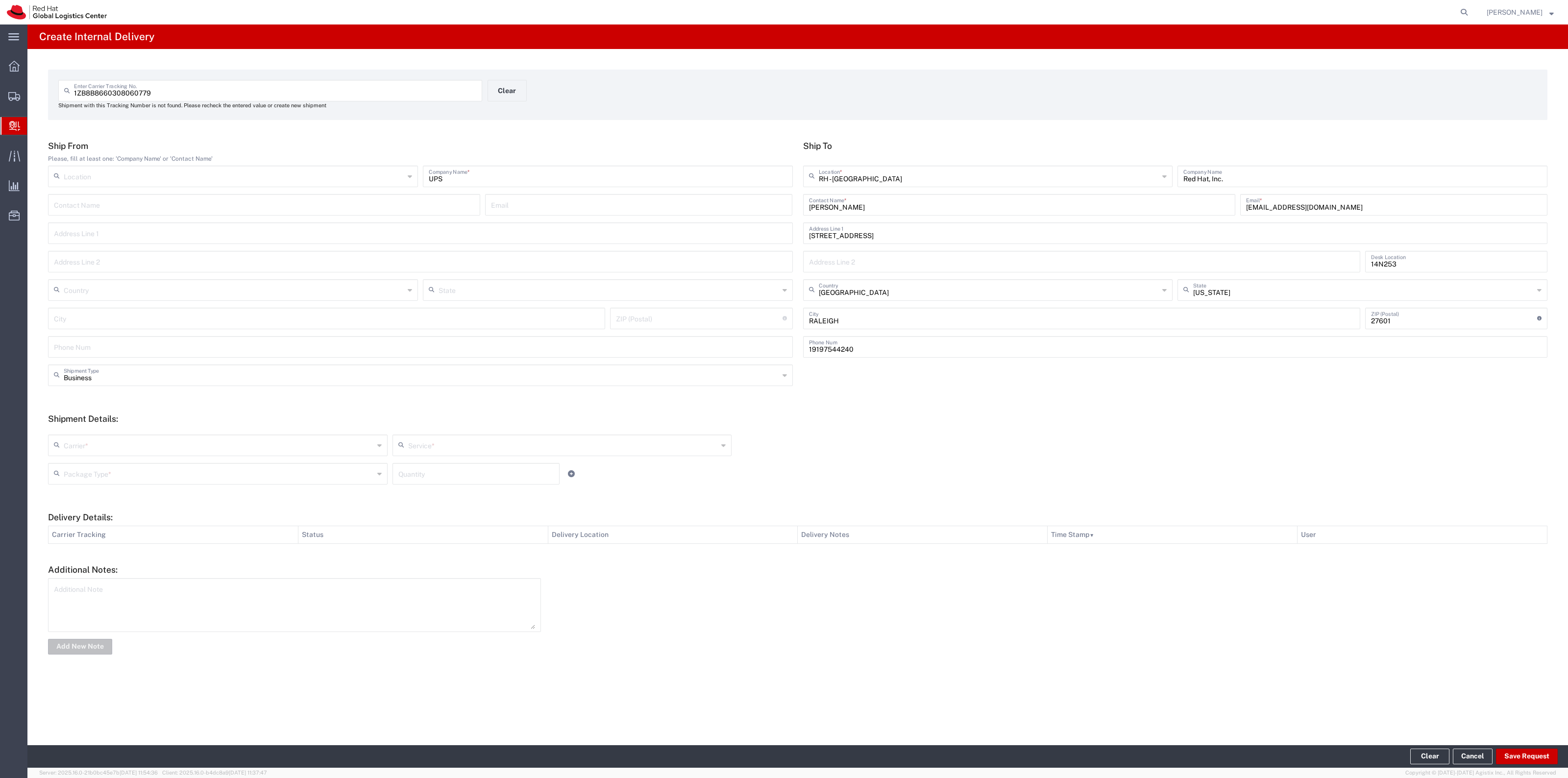
click at [258, 448] on input "text" at bounding box center [219, 444] width 310 height 17
click at [195, 460] on span "UPS" at bounding box center [217, 466] width 338 height 15
type input "UPS"
click at [180, 472] on input "text" at bounding box center [219, 473] width 310 height 17
click at [113, 560] on span "Your Packaging" at bounding box center [217, 558] width 338 height 15
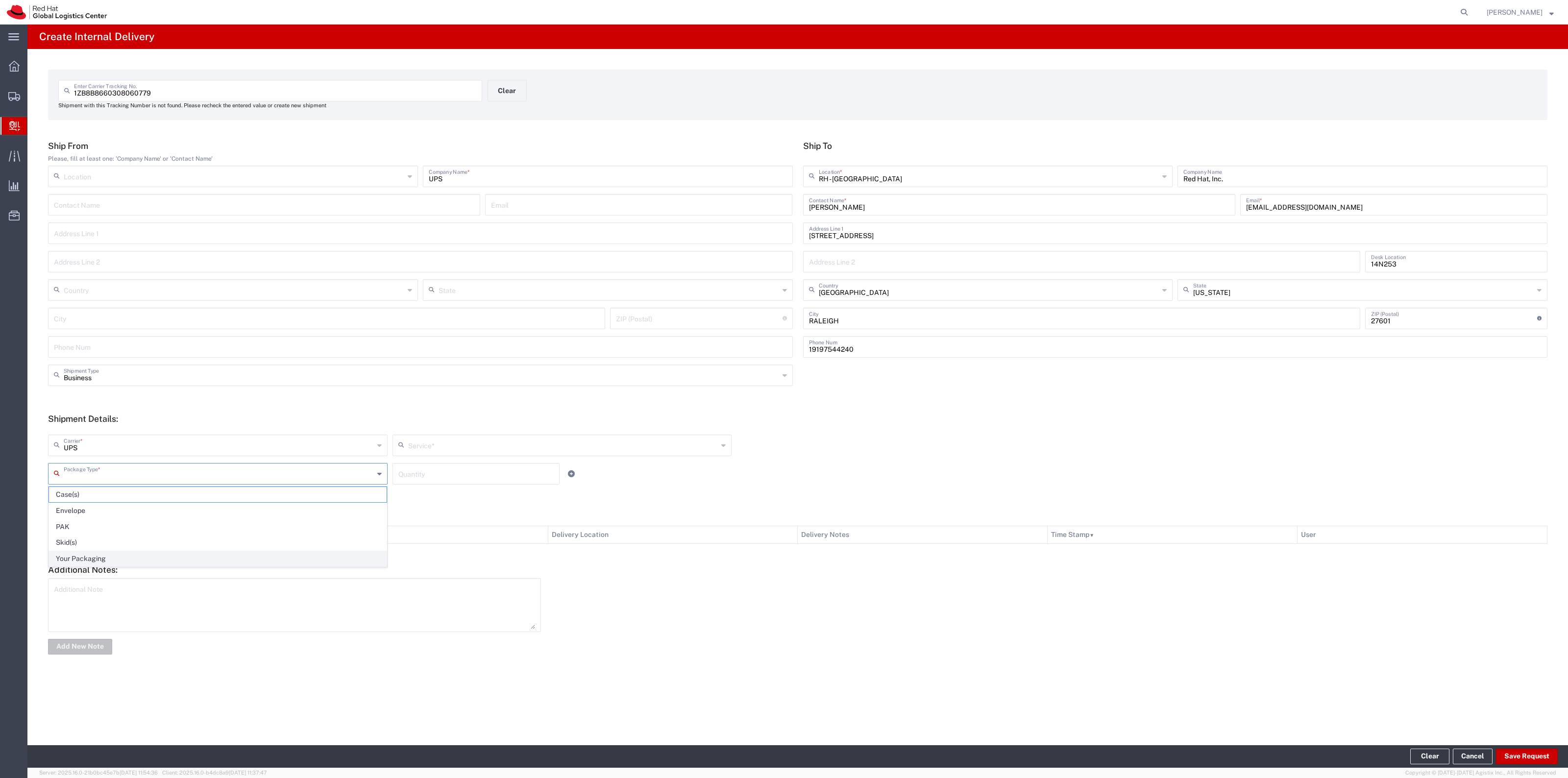
type input "Your Packaging"
click at [480, 431] on div "UPS Carrier * UPS Service * 2nd Day Air 2nd Day Air A.M. 3 Day Select Basic Exp…" at bounding box center [798, 458] width 1509 height 64
click at [478, 437] on input "text" at bounding box center [563, 444] width 310 height 17
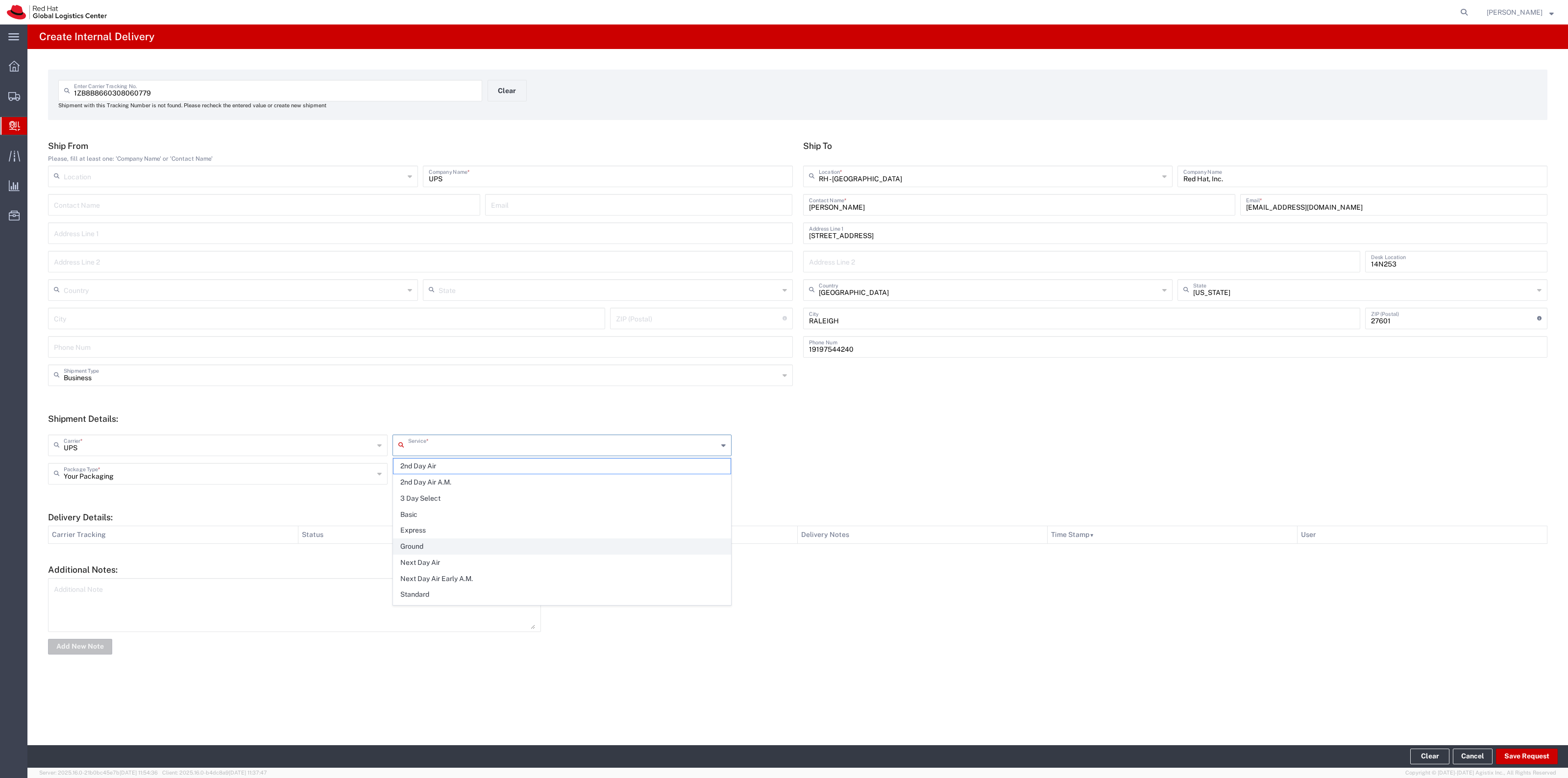
click at [454, 543] on span "Ground" at bounding box center [562, 546] width 338 height 15
type input "Ground"
click at [461, 463] on div "Quantity" at bounding box center [476, 474] width 167 height 22
type input "1"
click at [1543, 757] on button "Save Request" at bounding box center [1527, 755] width 62 height 15
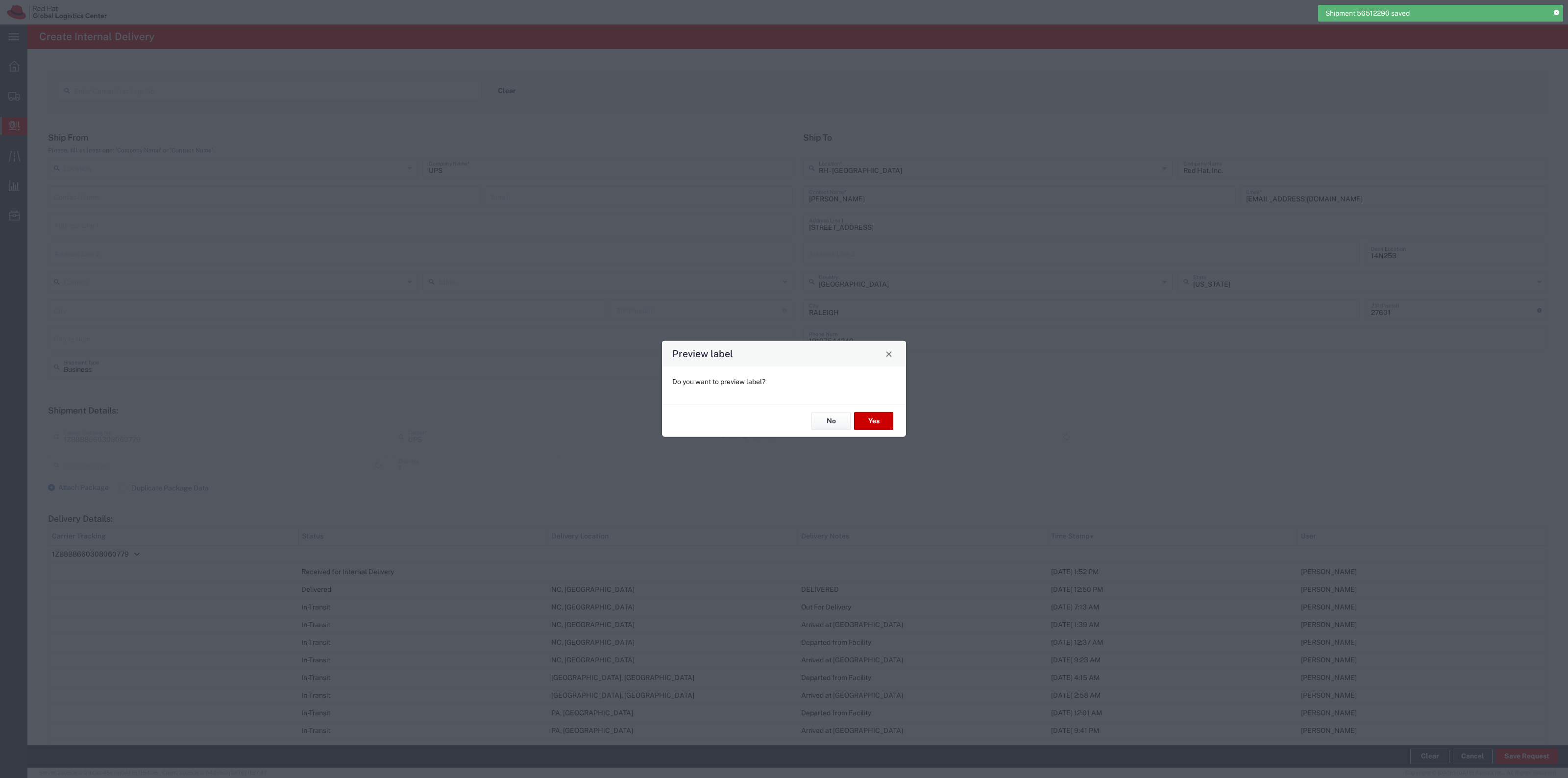
type input "Your Packaging"
type input "Ground"
click at [824, 412] on button "No" at bounding box center [831, 421] width 40 height 18
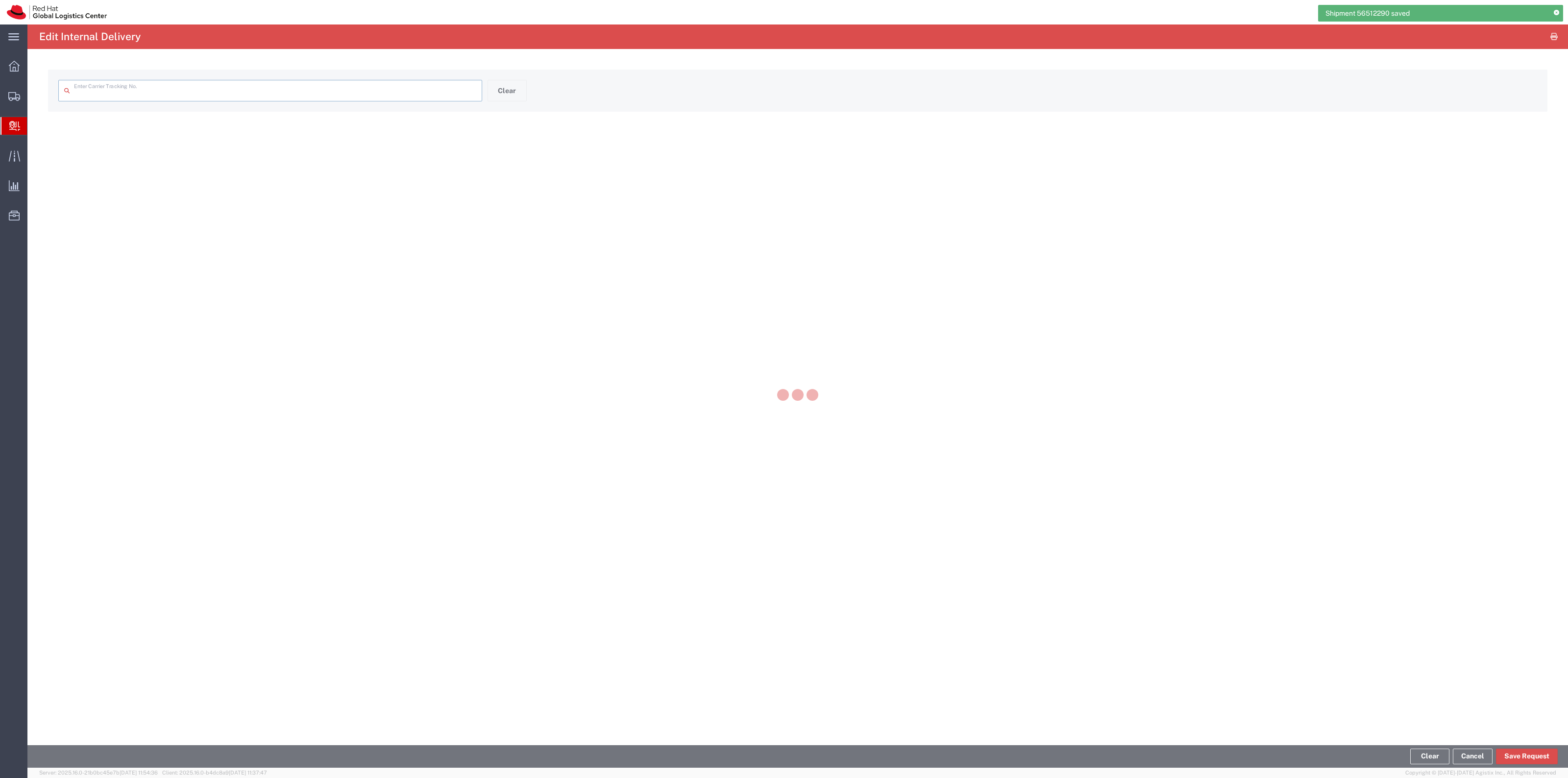
type input "1ZB8B8660308060779"
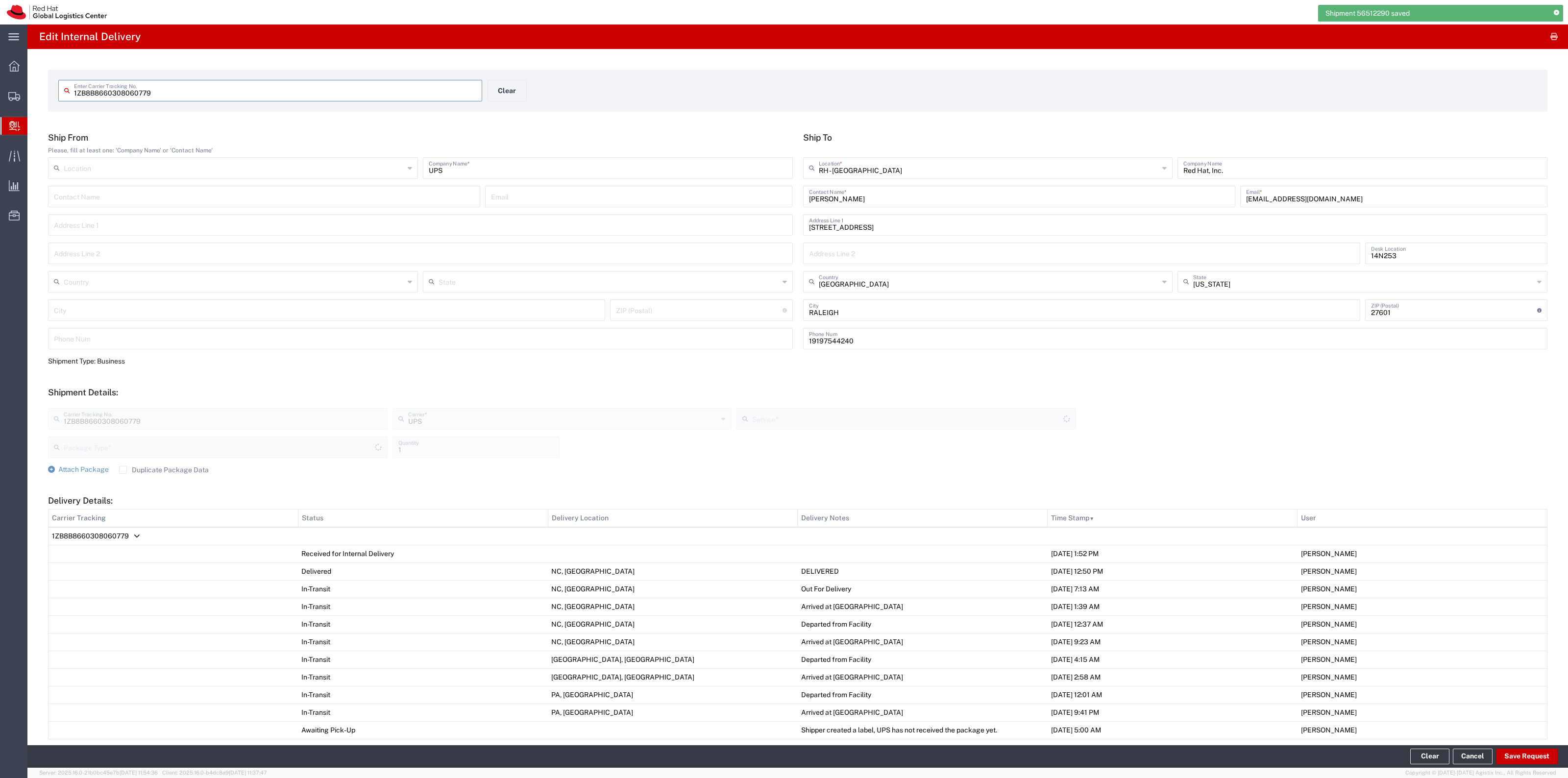
type input "Your Packaging"
type input "Ground"
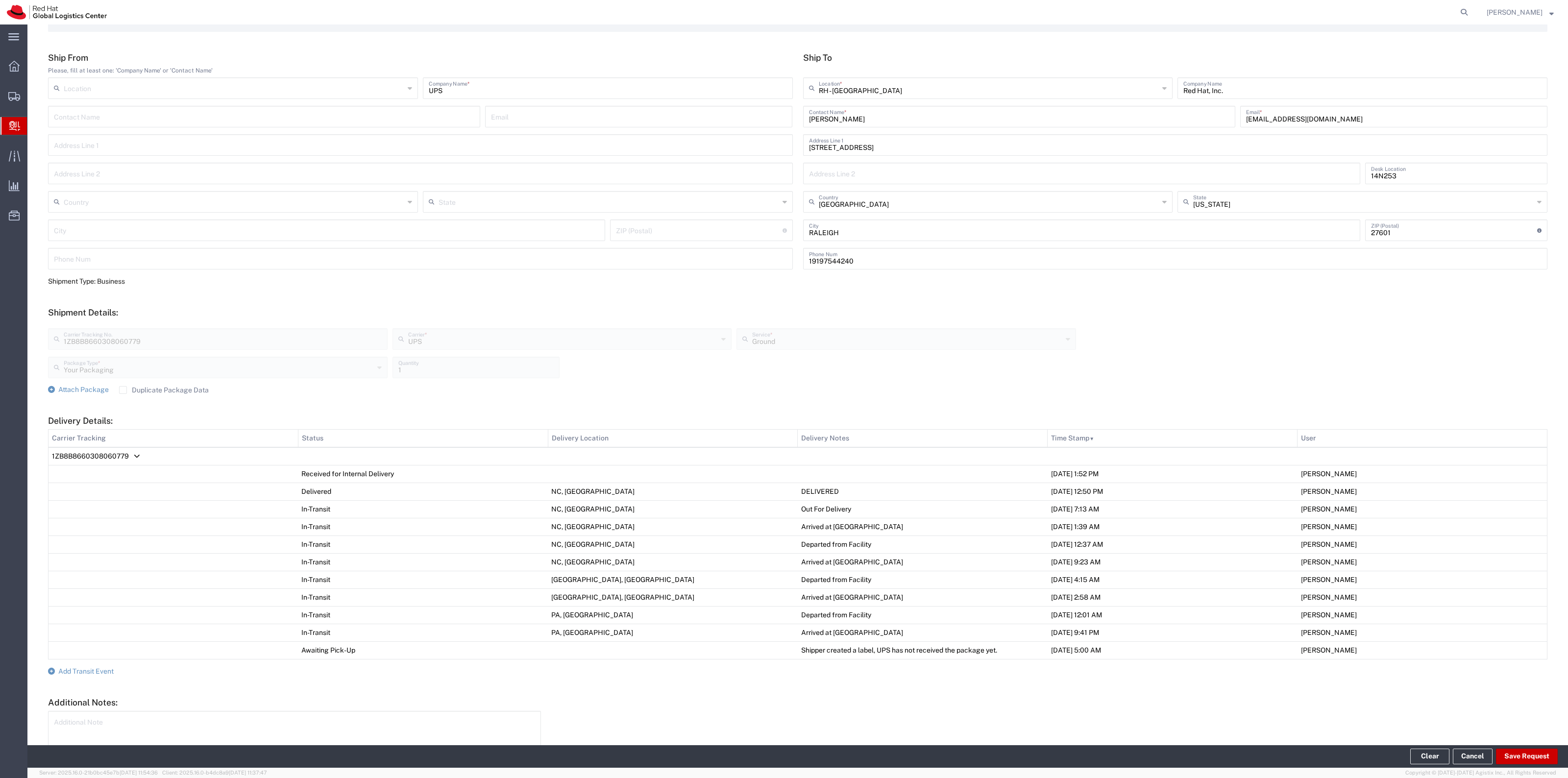
scroll to position [145, 0]
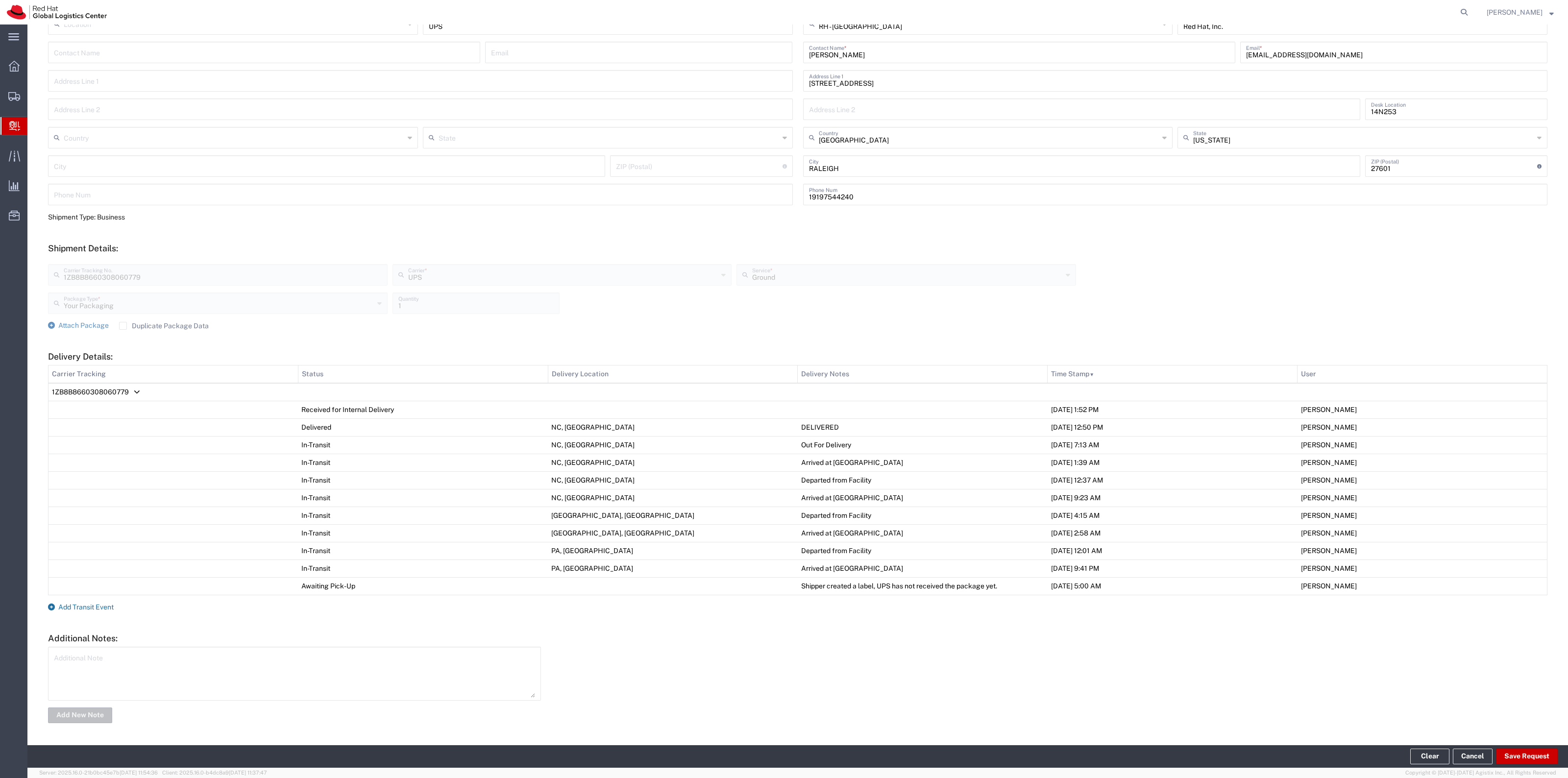
click at [109, 608] on span "Add Transit Event" at bounding box center [86, 607] width 55 height 8
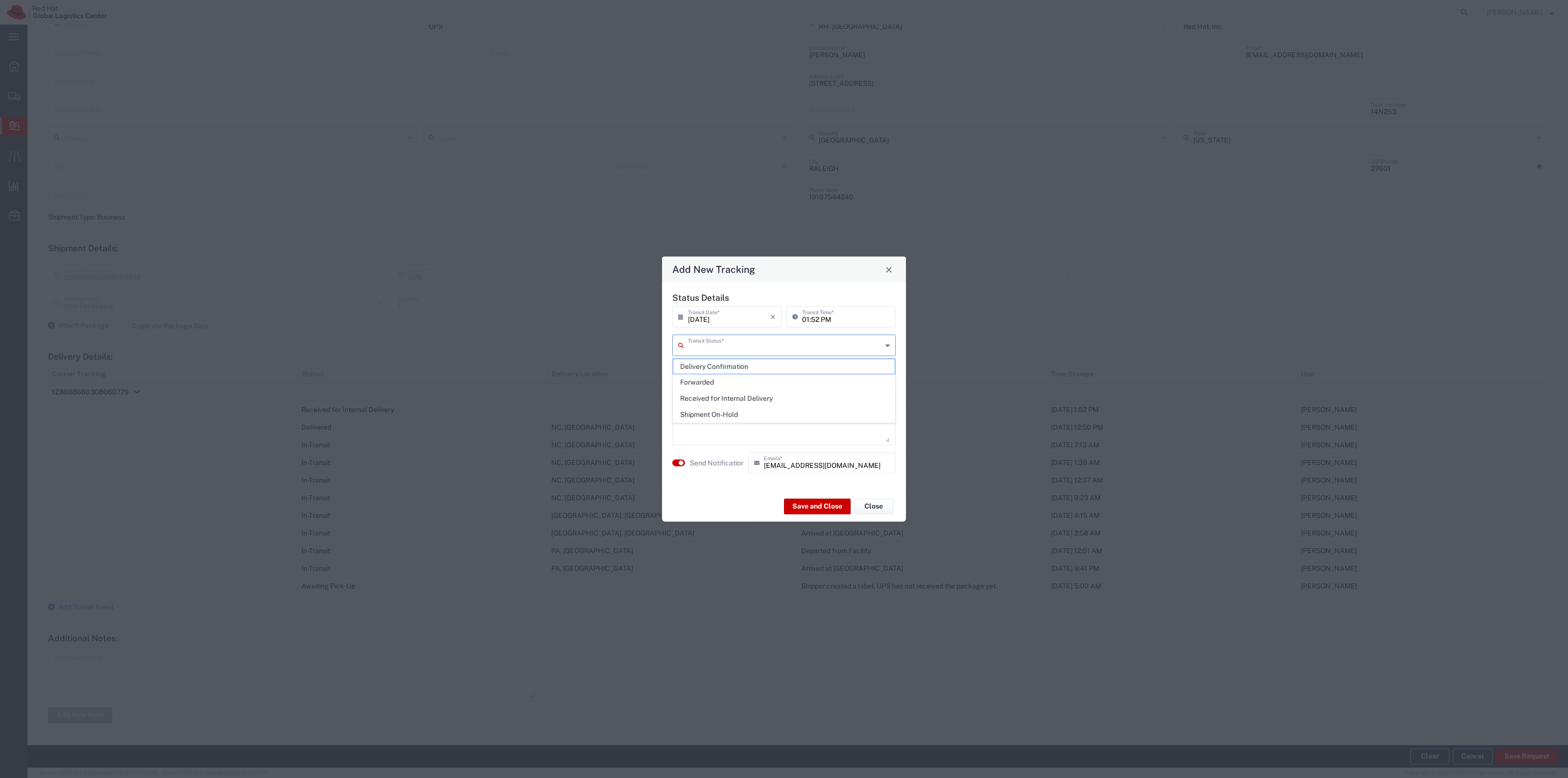
click at [740, 349] on input "text" at bounding box center [784, 344] width 194 height 17
click at [734, 359] on span "Delivery Confirmation" at bounding box center [784, 366] width 222 height 15
type input "Delivery Confirmation"
click at [711, 441] on textarea at bounding box center [784, 418] width 212 height 48
type textarea "Delivered to IT Storage room on floor 1"
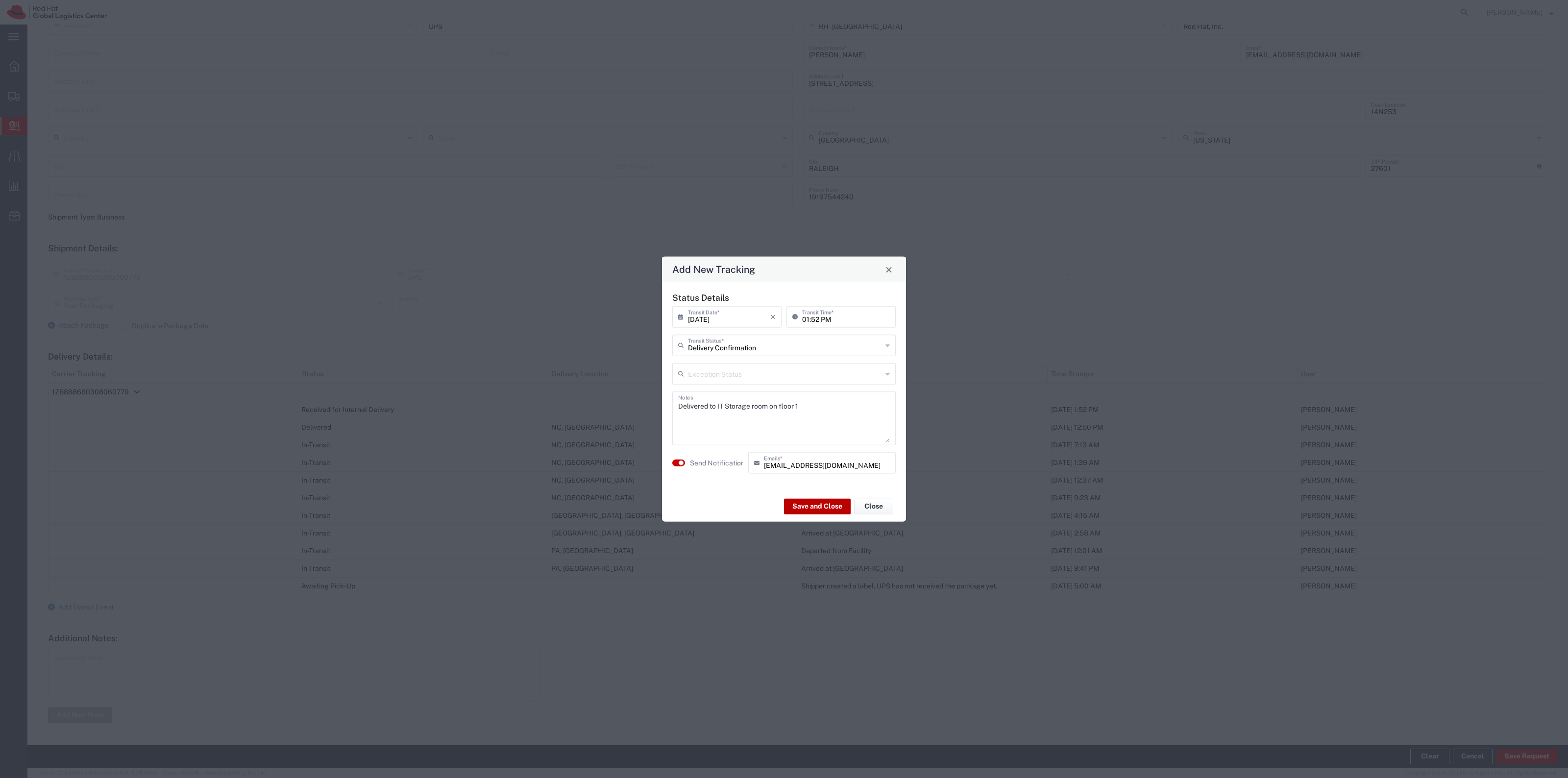
click at [820, 508] on button "Save and Close" at bounding box center [817, 505] width 67 height 15
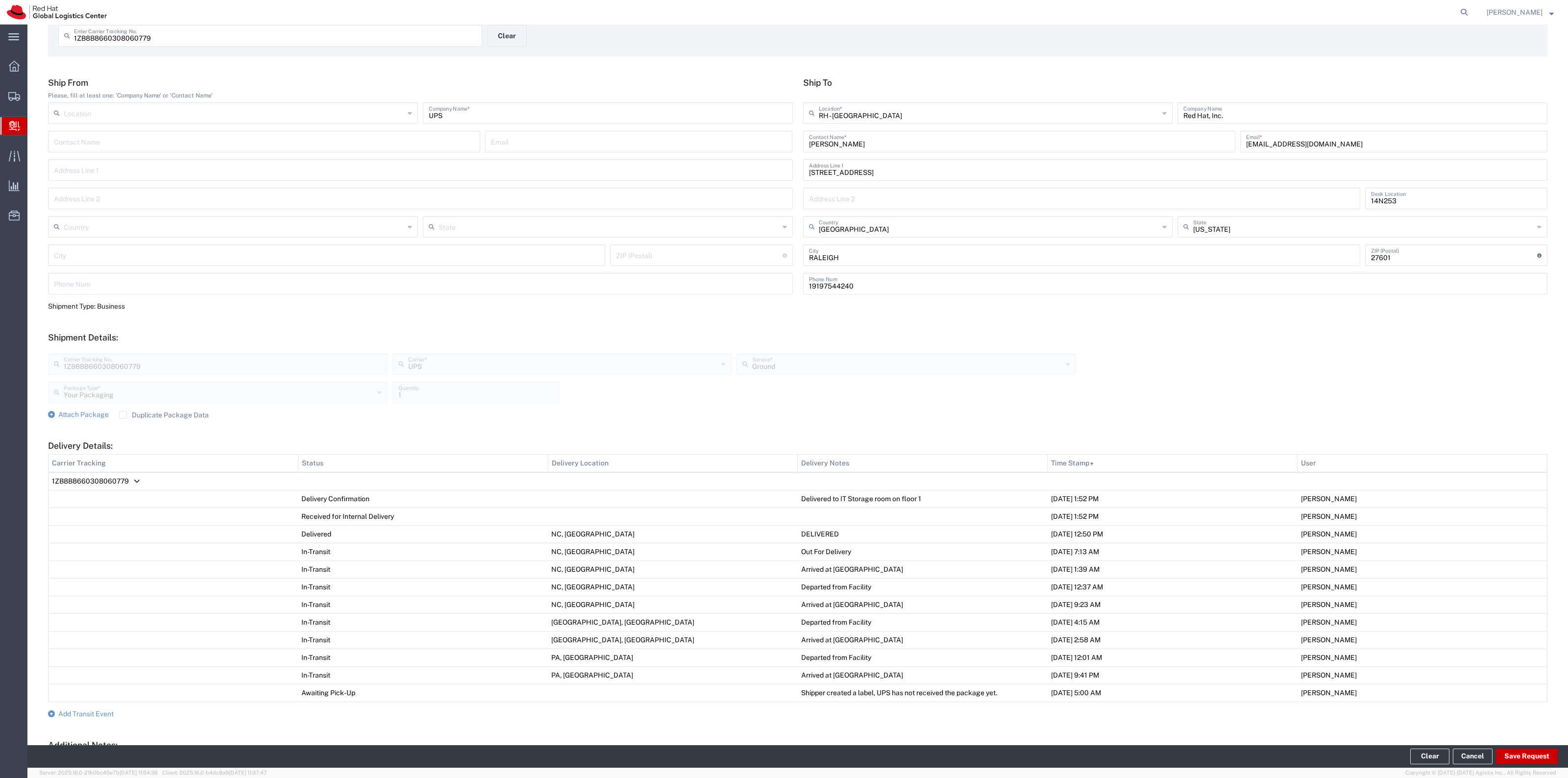
scroll to position [0, 0]
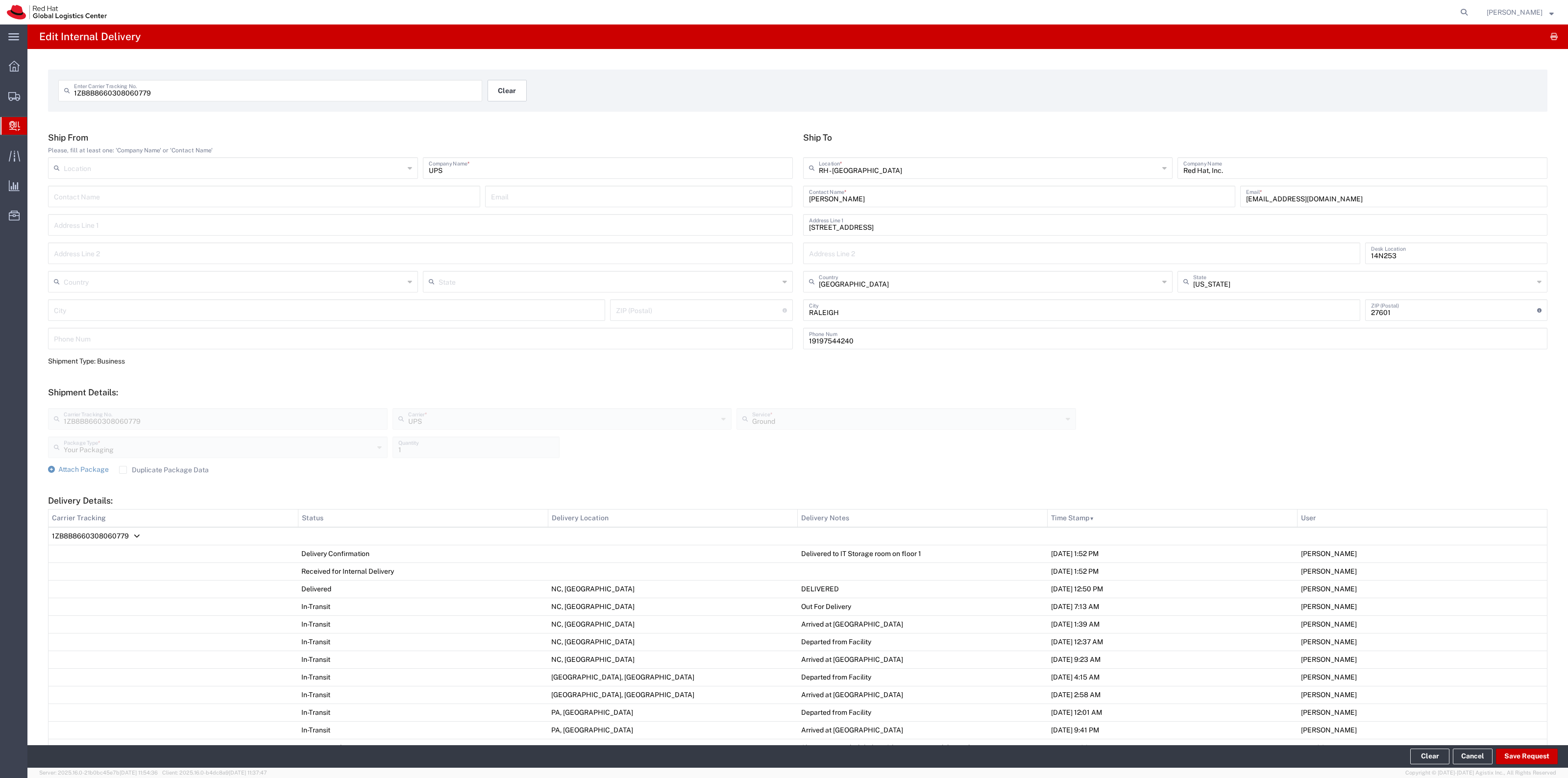
click at [513, 84] on button "Clear" at bounding box center [507, 91] width 40 height 22
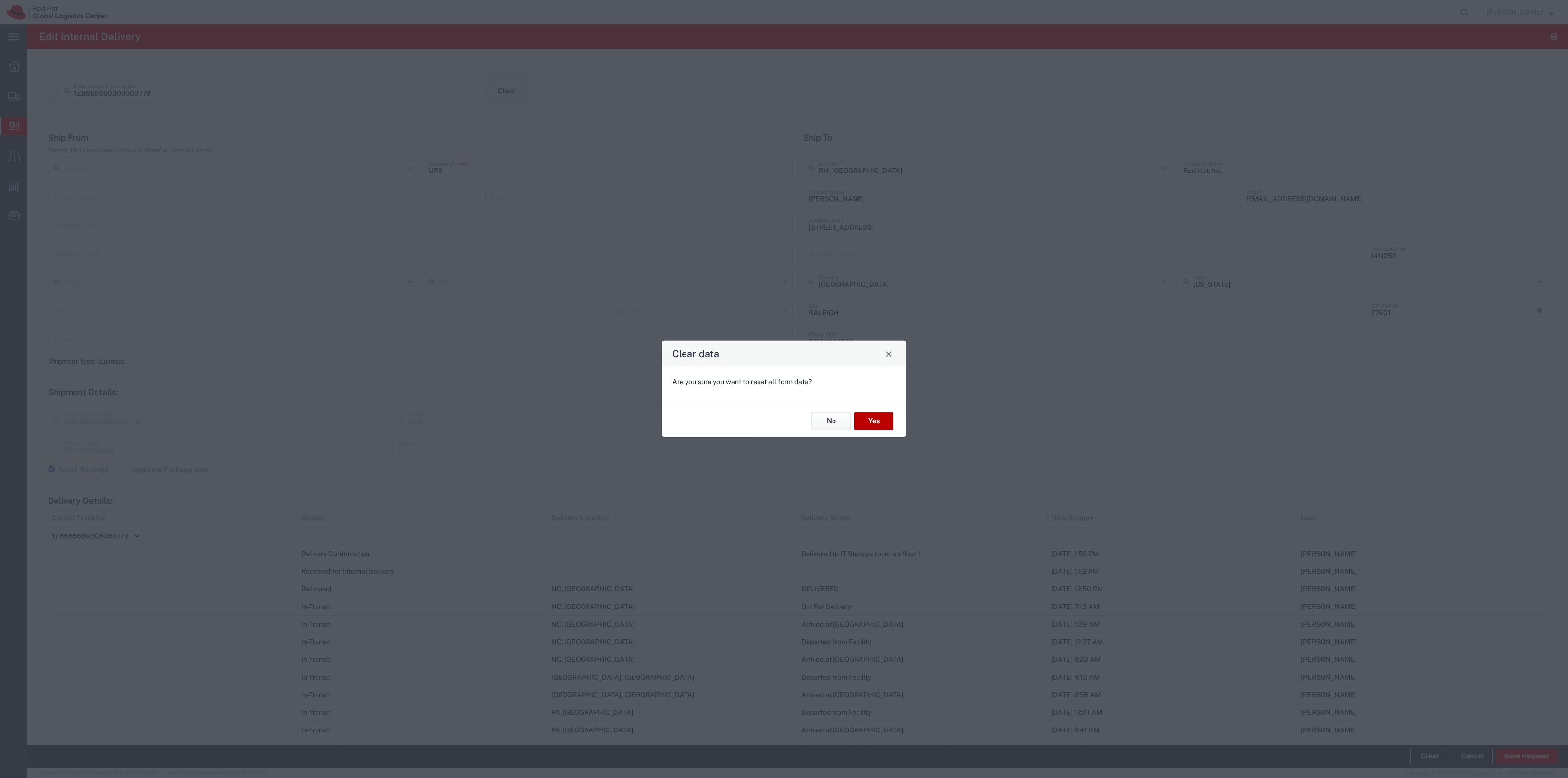
click at [860, 420] on button "Yes" at bounding box center [874, 421] width 40 height 18
